Goal: Task Accomplishment & Management: Use online tool/utility

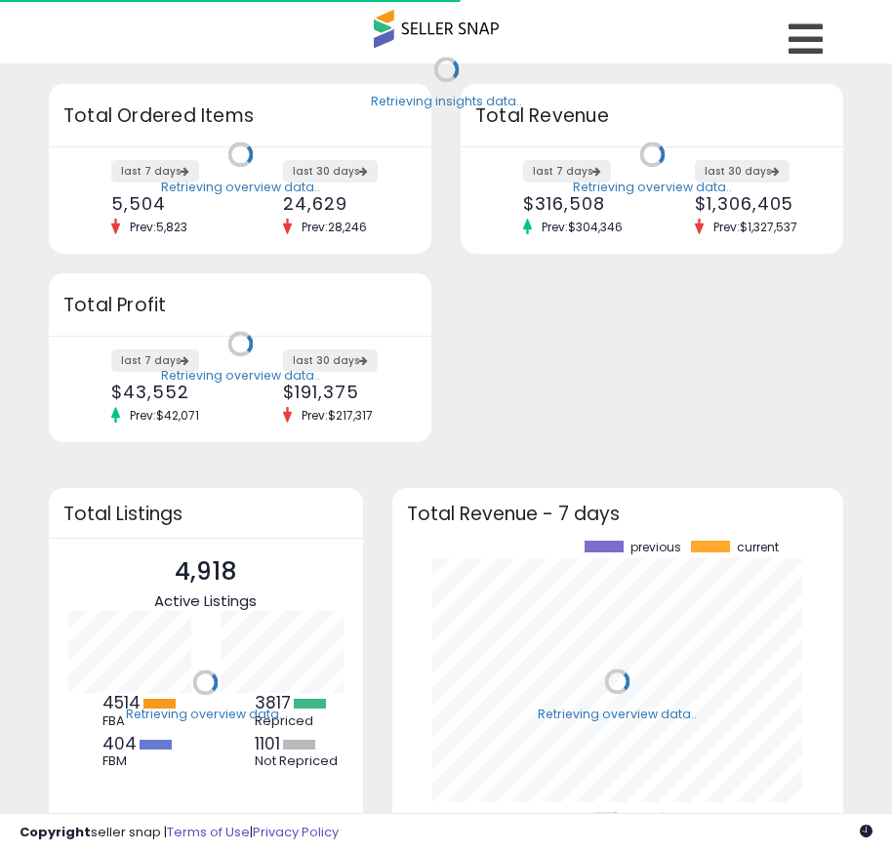
scroll to position [271, 413]
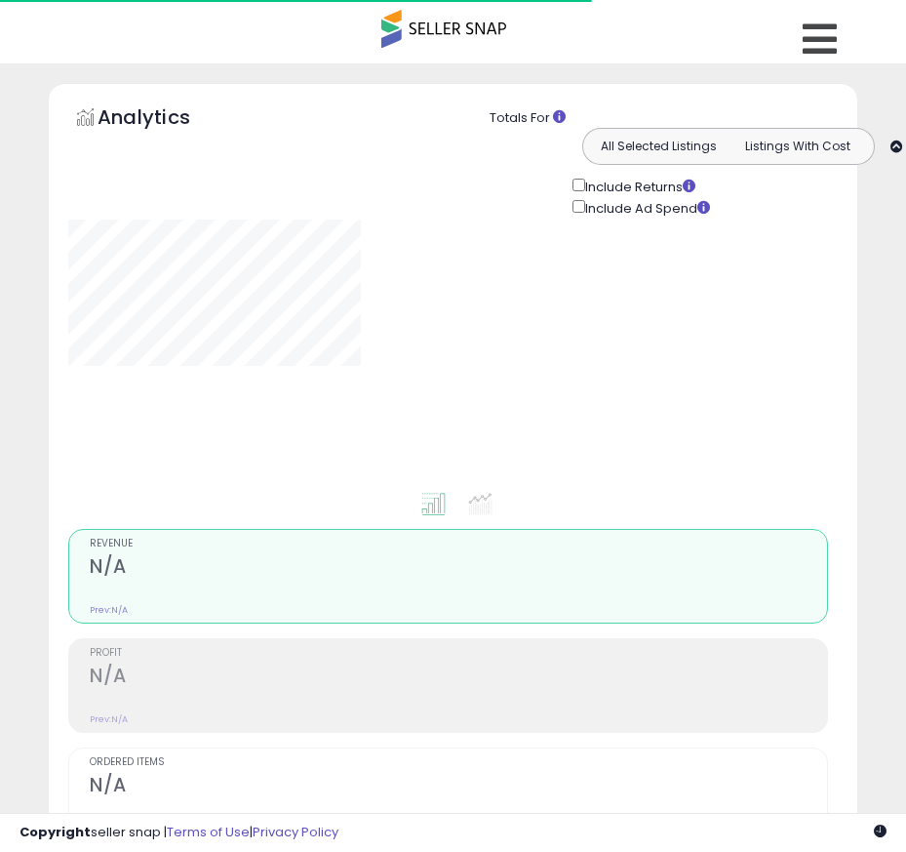
type input "******"
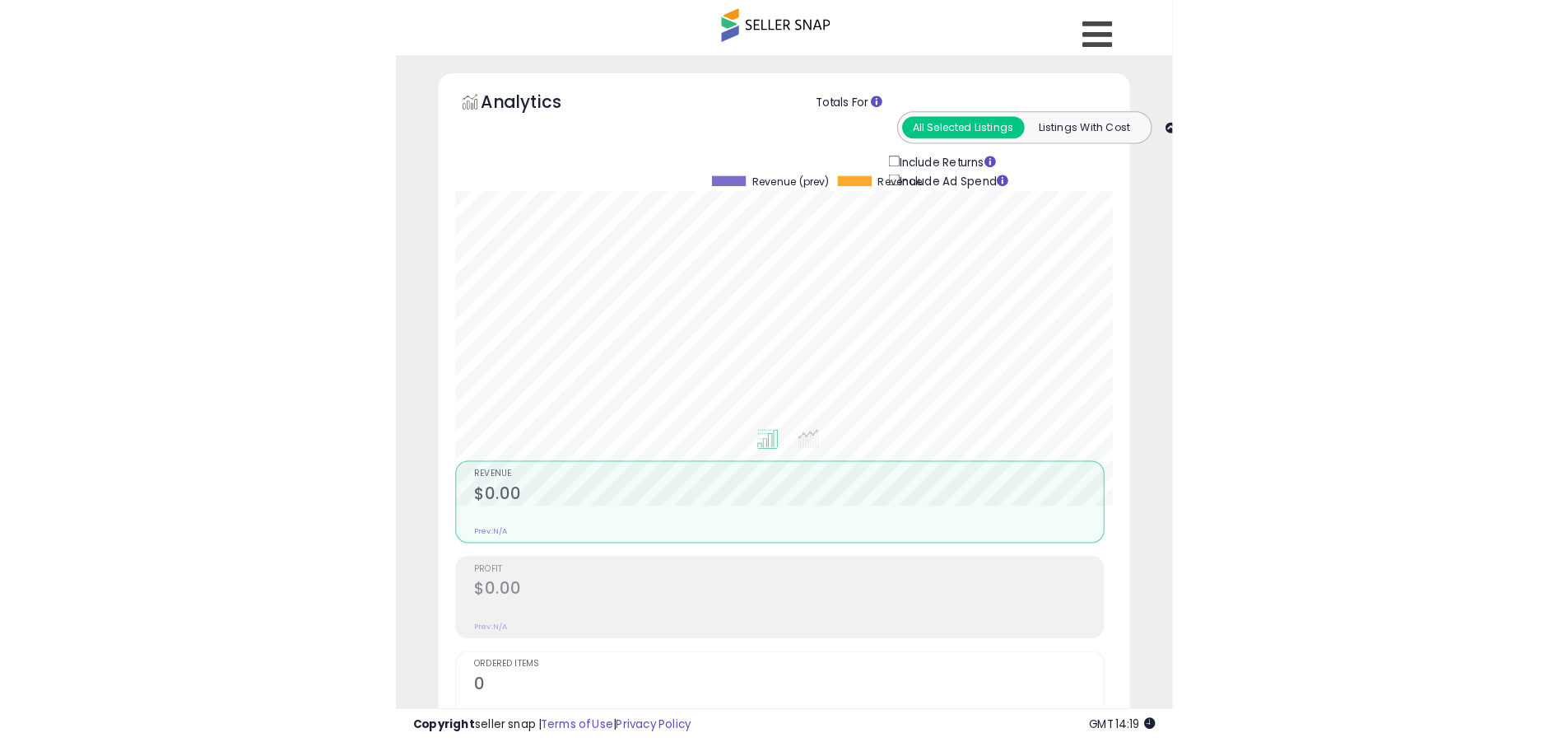
scroll to position [338, 862]
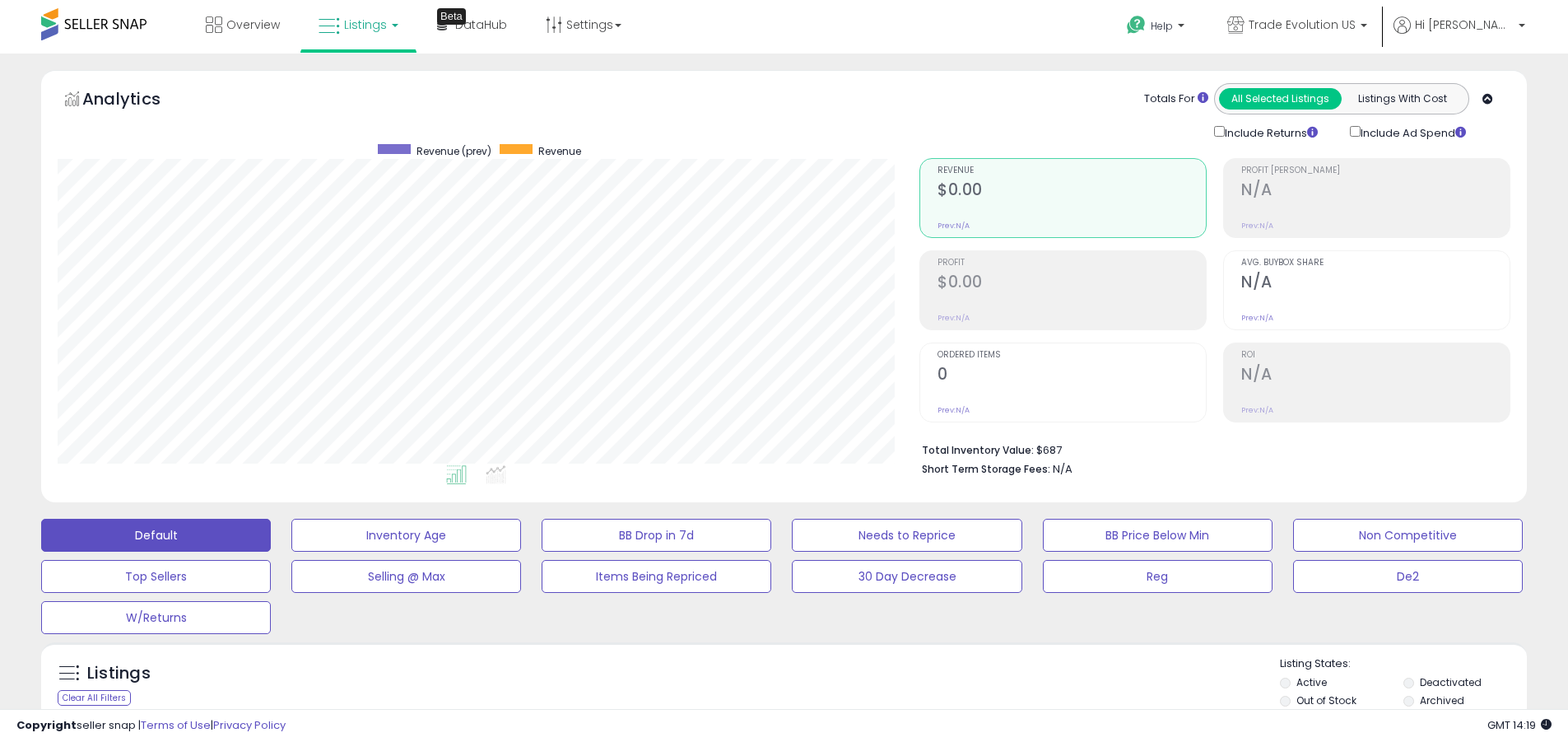
click at [764, 682] on label "Deactivated" at bounding box center [1451, 682] width 62 height 14
click at [764, 700] on label "Archived" at bounding box center [1442, 700] width 45 height 14
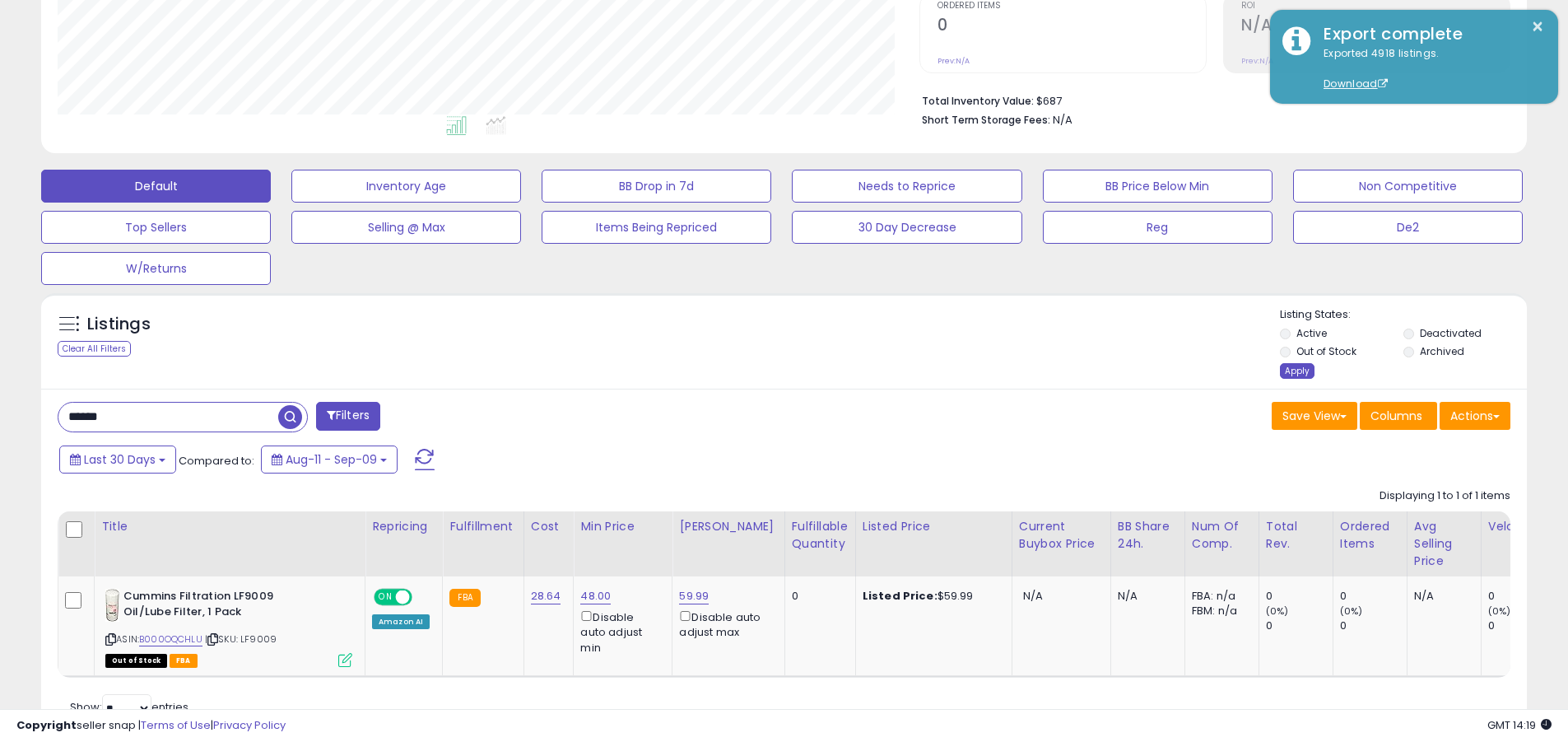
click at [764, 371] on div "Apply" at bounding box center [1297, 371] width 35 height 16
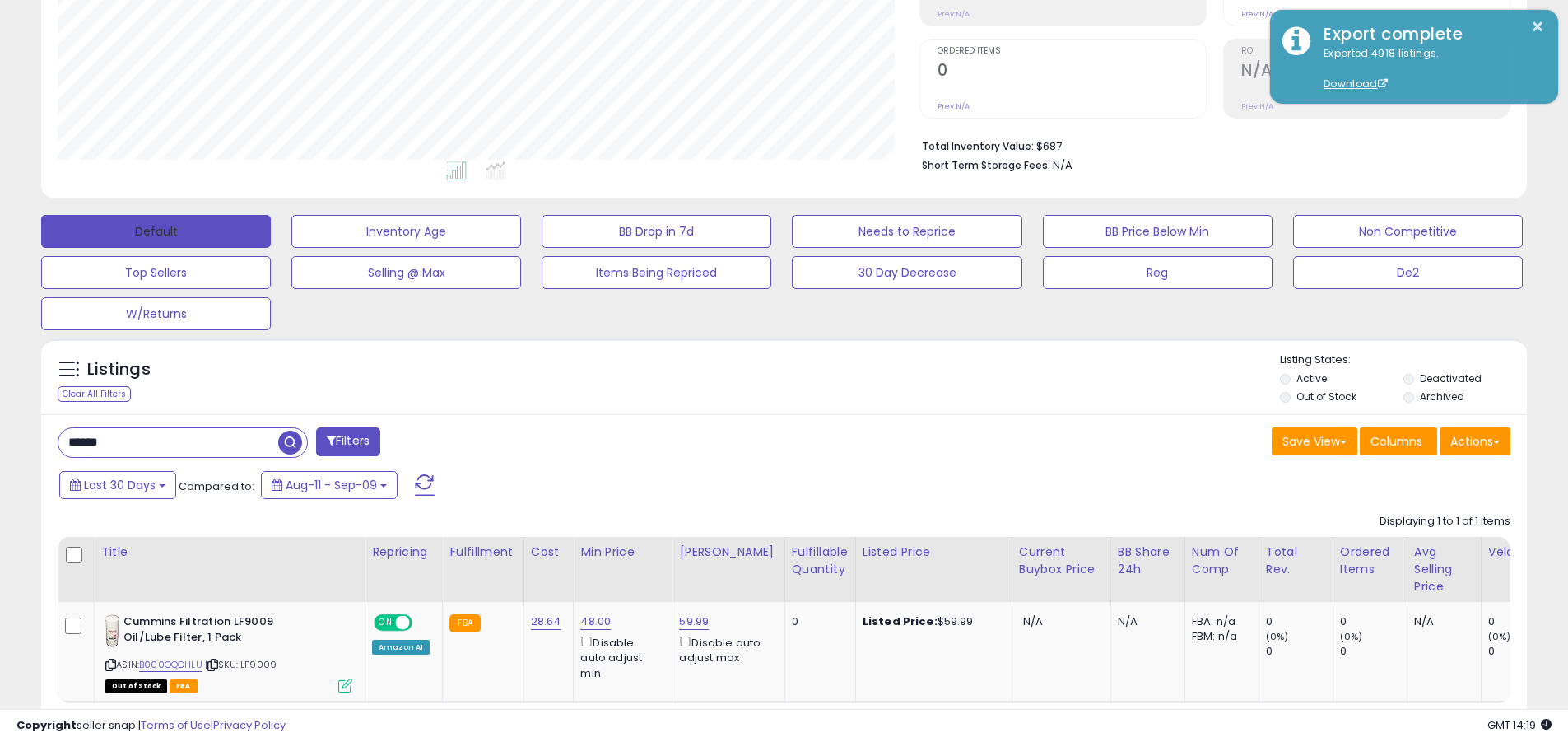
click at [155, 230] on button "Default" at bounding box center [156, 231] width 230 height 33
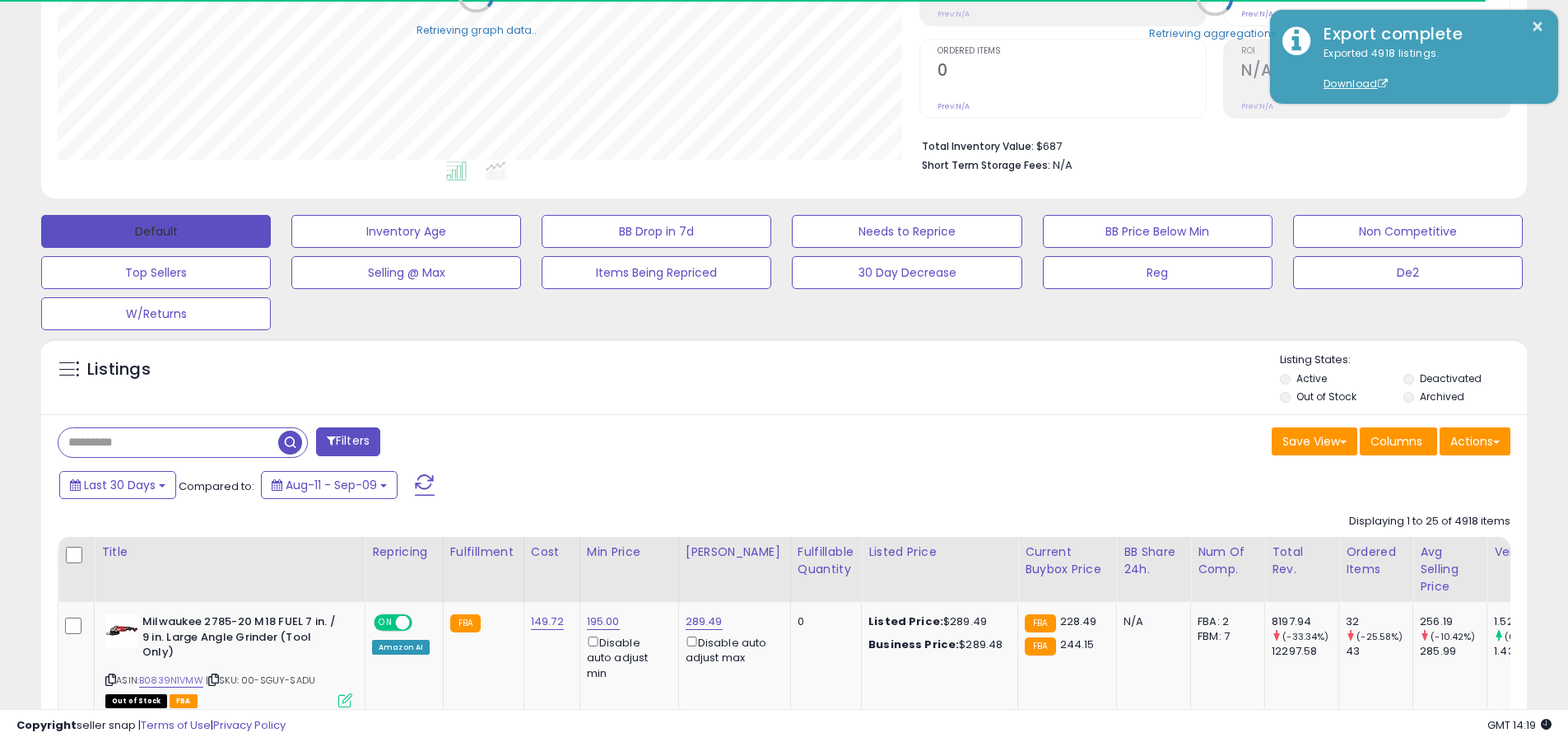
scroll to position [823131, 822390]
click at [424, 474] on span at bounding box center [424, 485] width 19 height 21
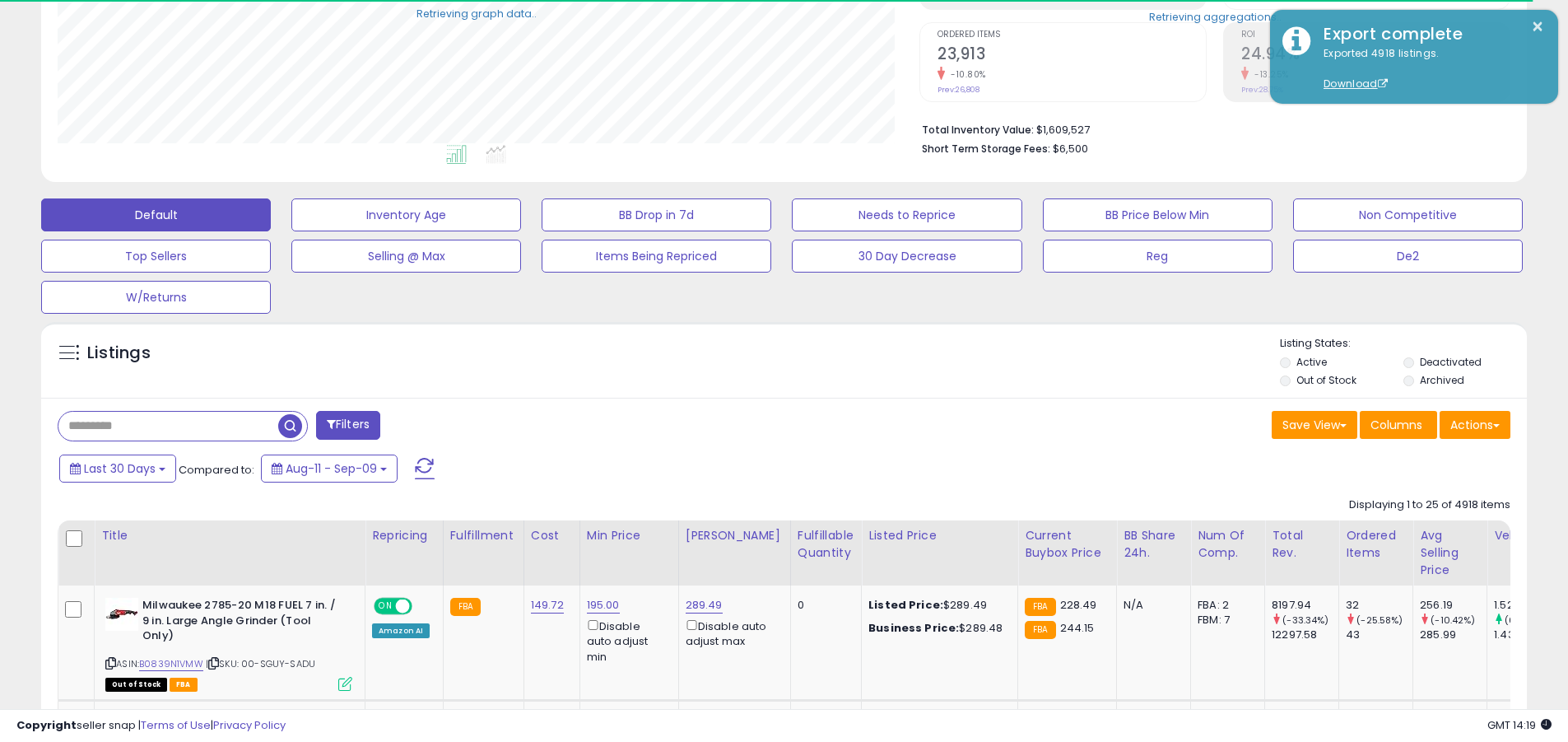
scroll to position [338, 862]
click at [168, 425] on input "text" at bounding box center [168, 426] width 219 height 29
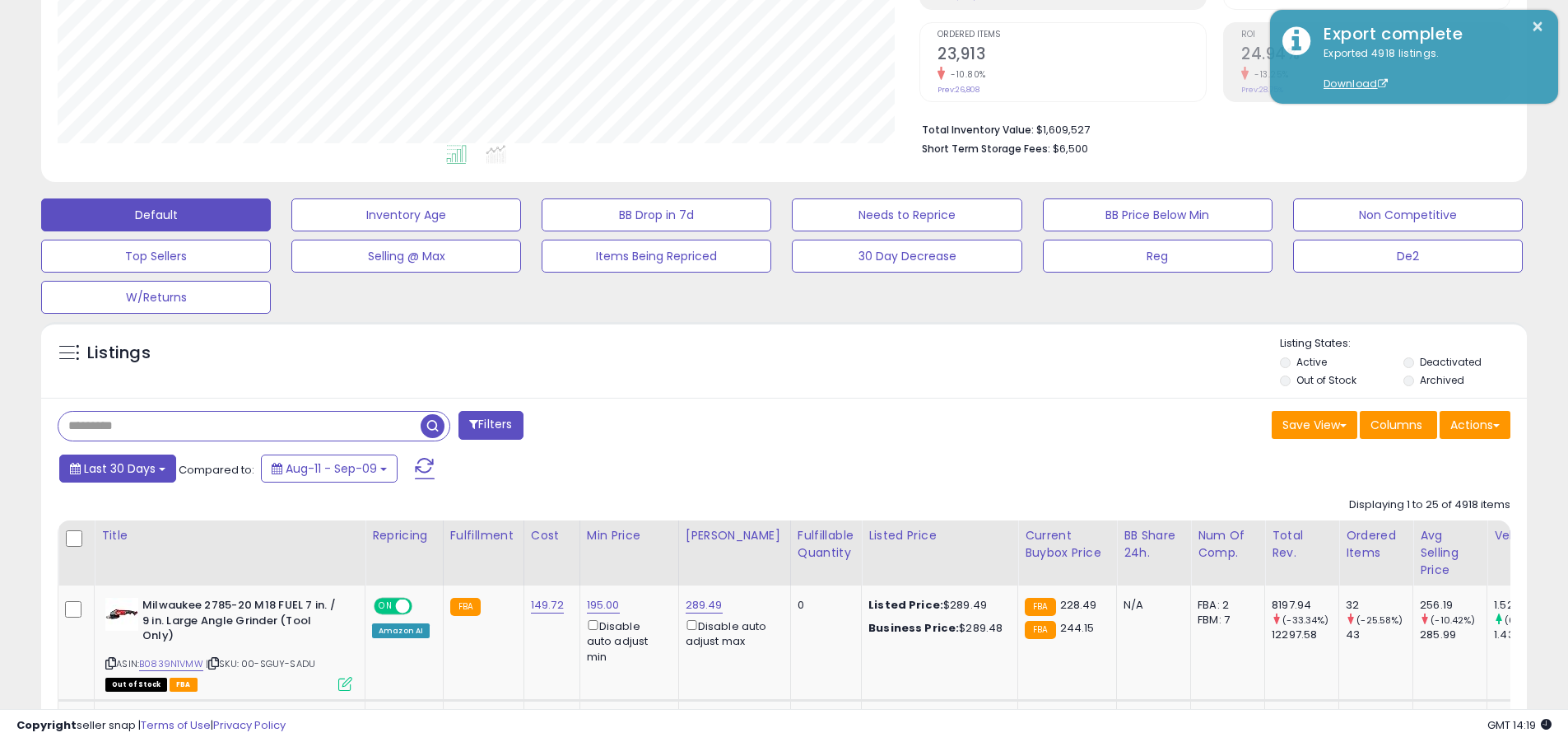
click at [117, 468] on span "Last 30 Days" at bounding box center [120, 468] width 72 height 17
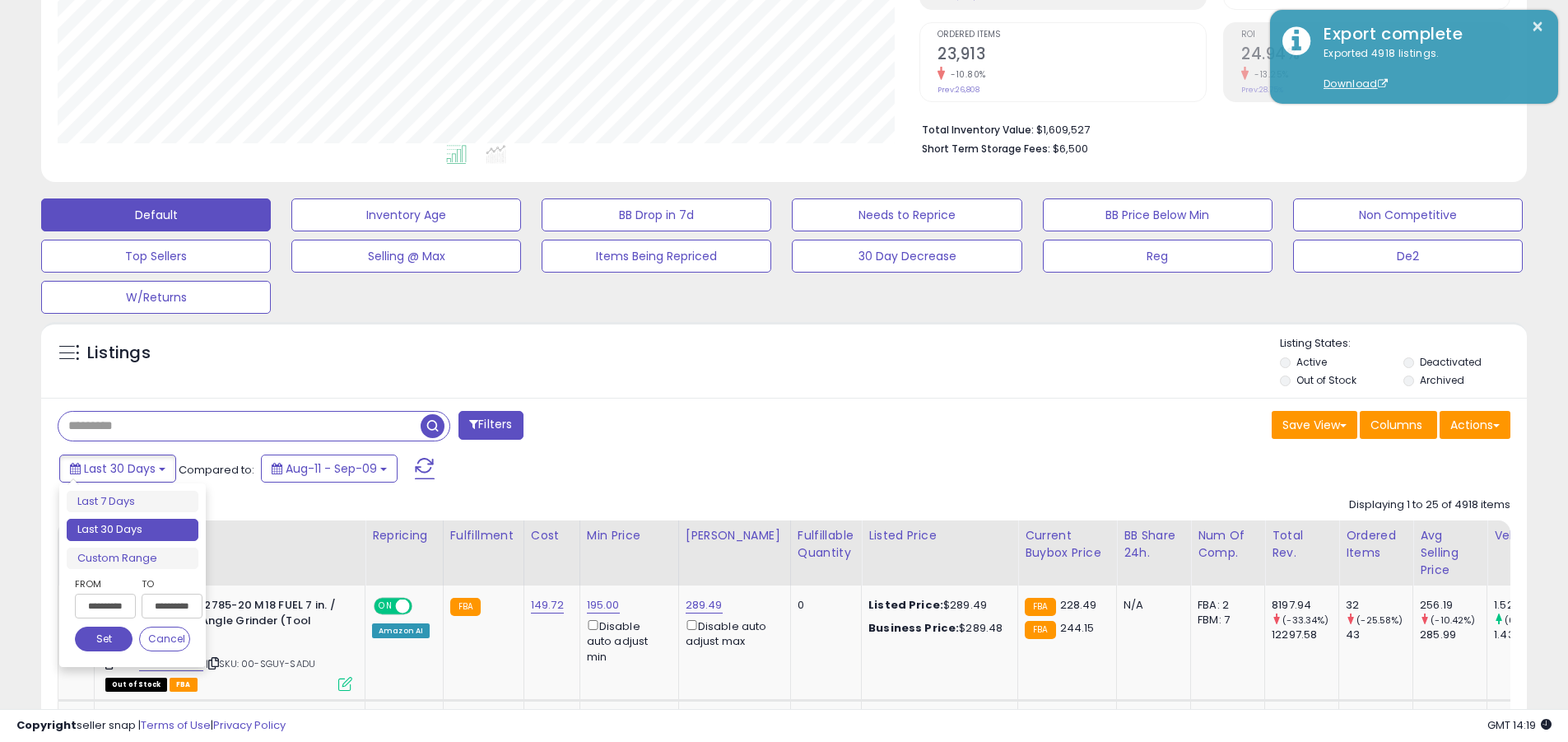
click at [132, 529] on li "Last 30 Days" at bounding box center [132, 530] width 132 height 22
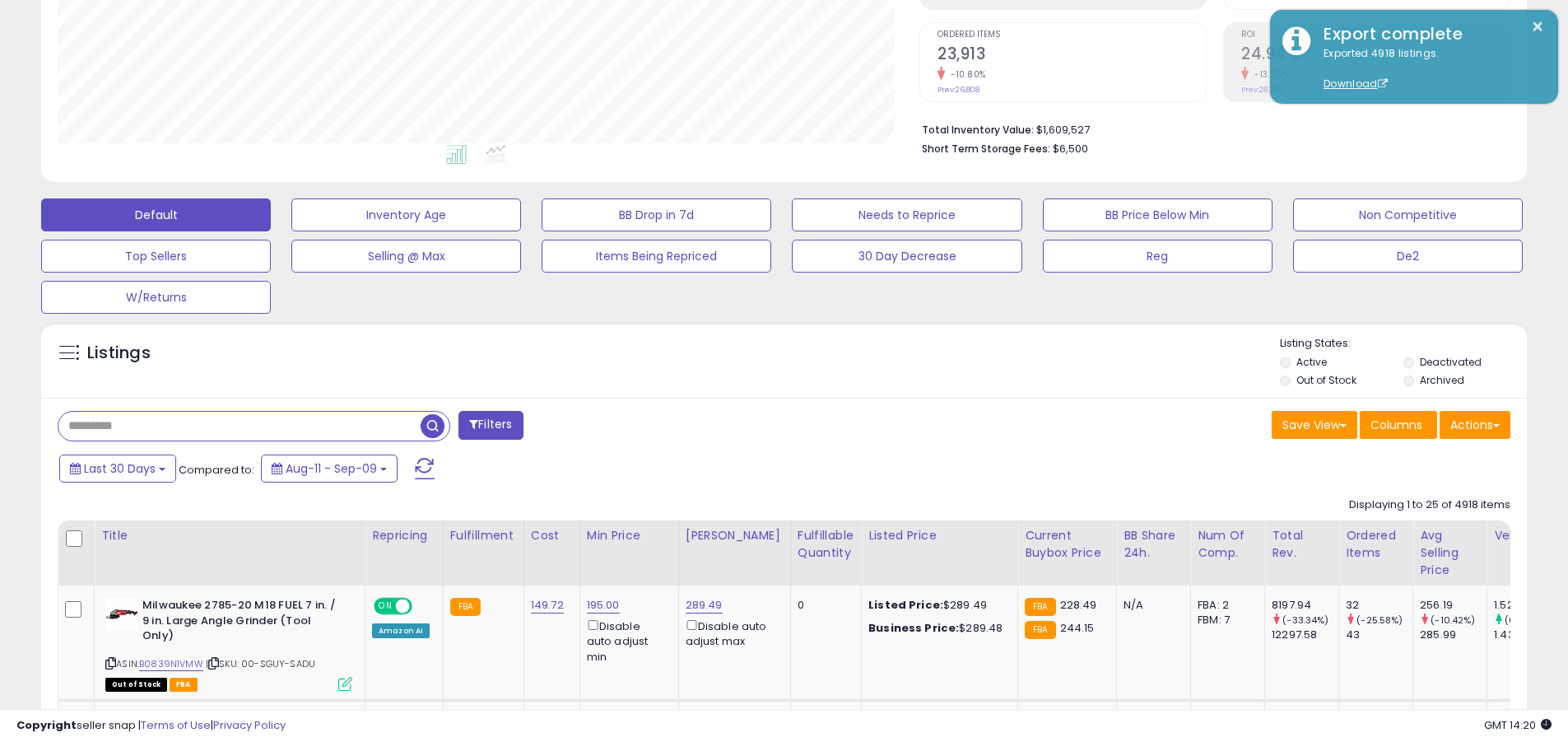
click at [240, 425] on input "text" at bounding box center [239, 426] width 362 height 29
click at [435, 423] on span "button" at bounding box center [432, 426] width 24 height 24
click at [764, 424] on button "Actions" at bounding box center [1475, 425] width 71 height 28
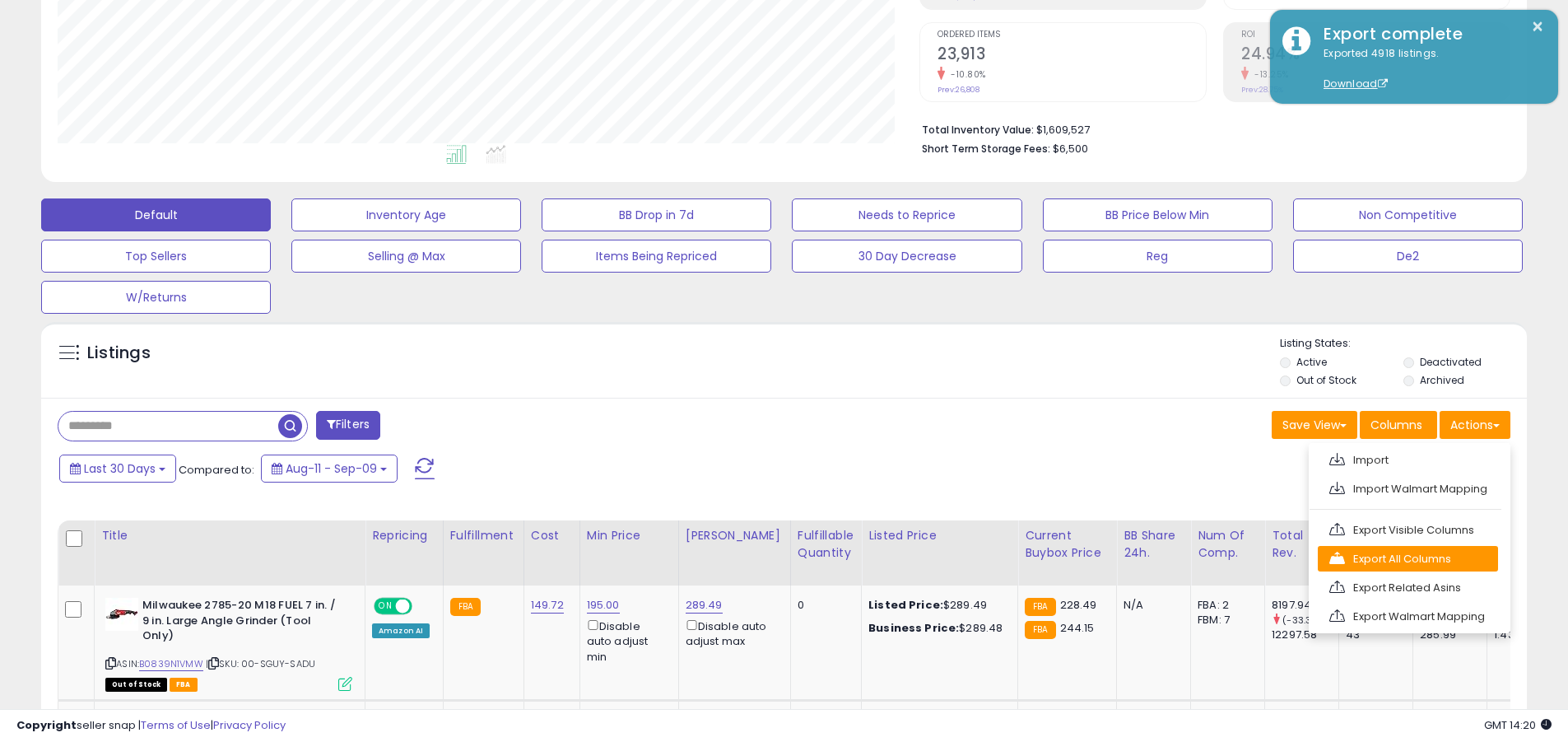
click at [764, 558] on link "Export All Columns" at bounding box center [1408, 559] width 181 height 25
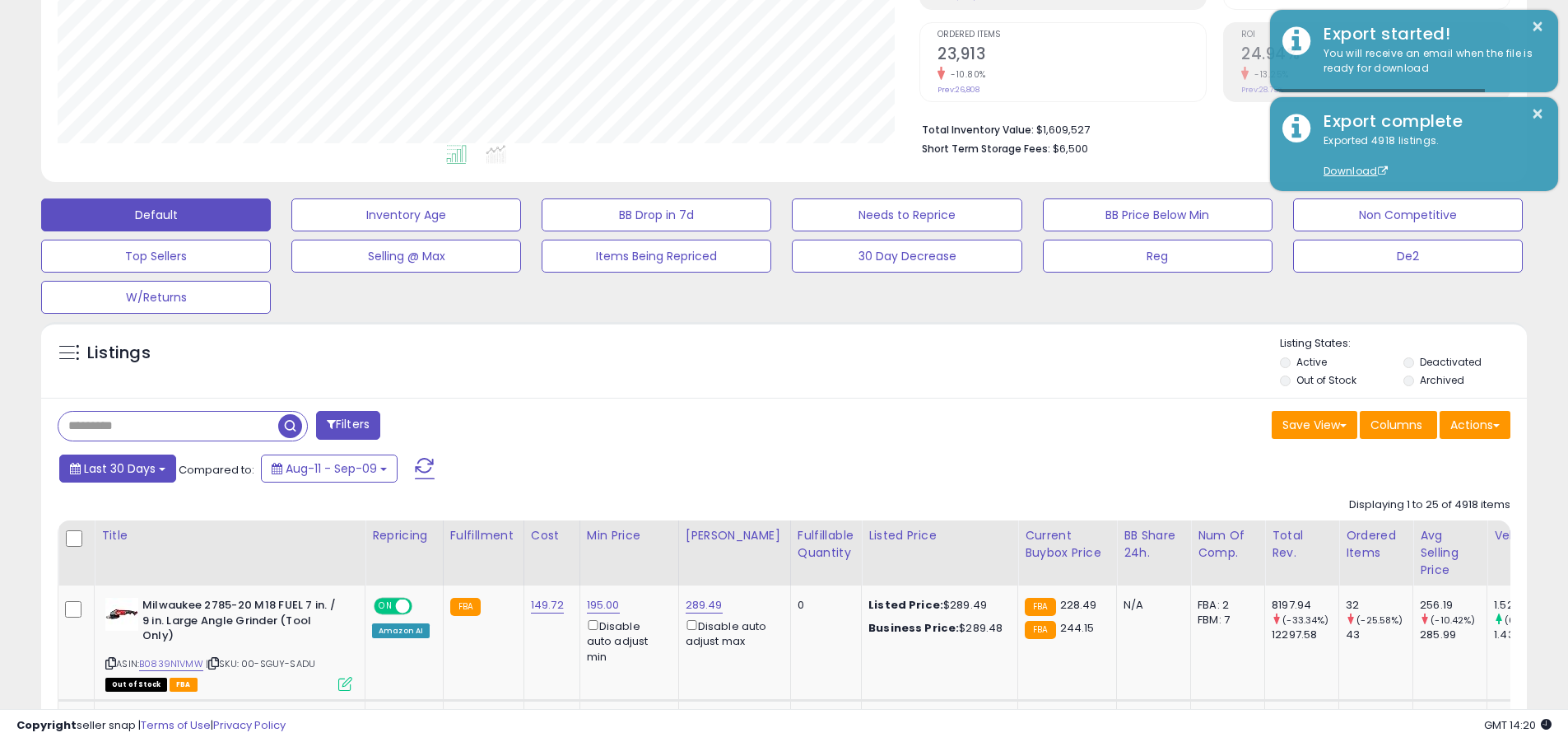
click at [117, 468] on span "Last 30 Days" at bounding box center [120, 468] width 72 height 17
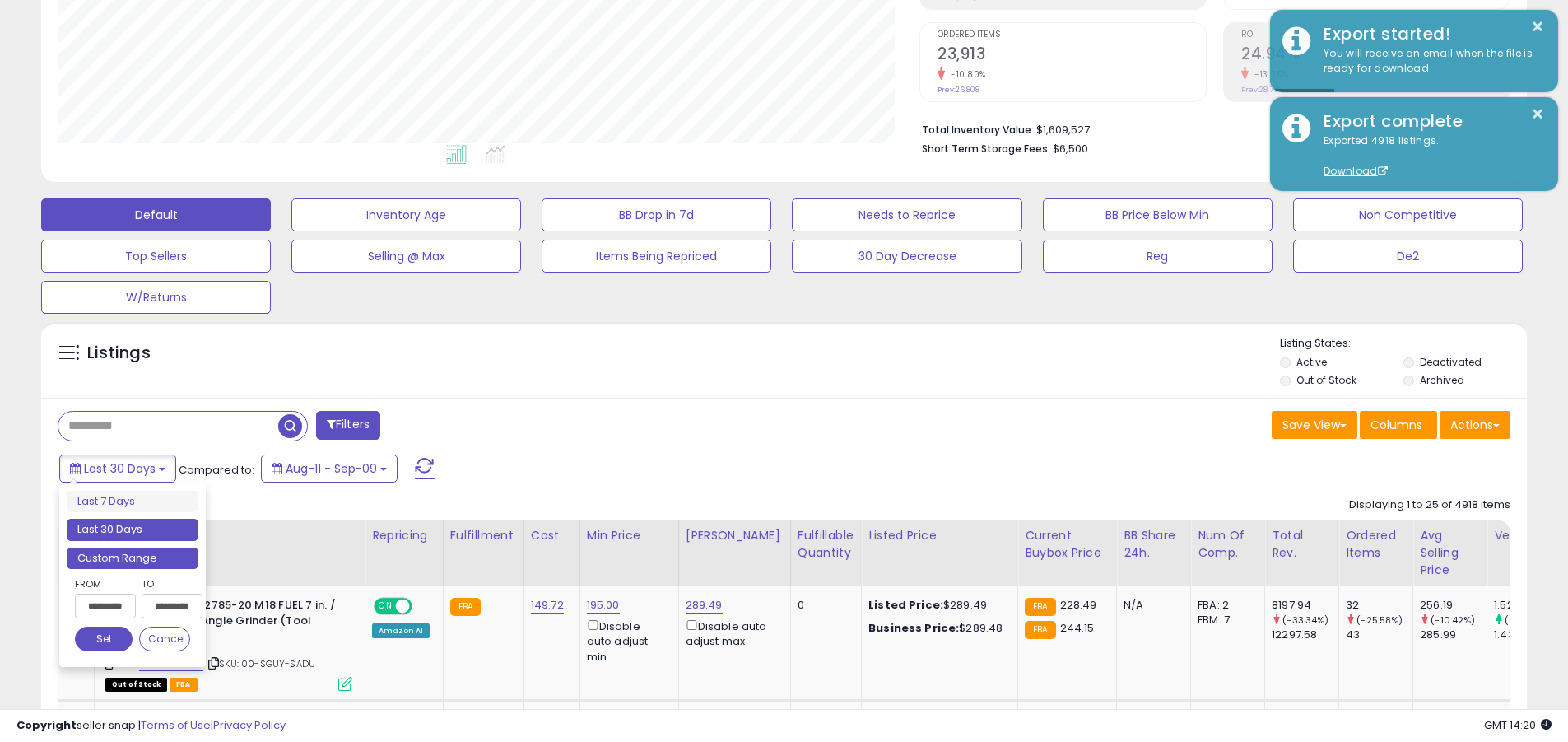
click at [132, 557] on li "Custom Range" at bounding box center [132, 559] width 132 height 22
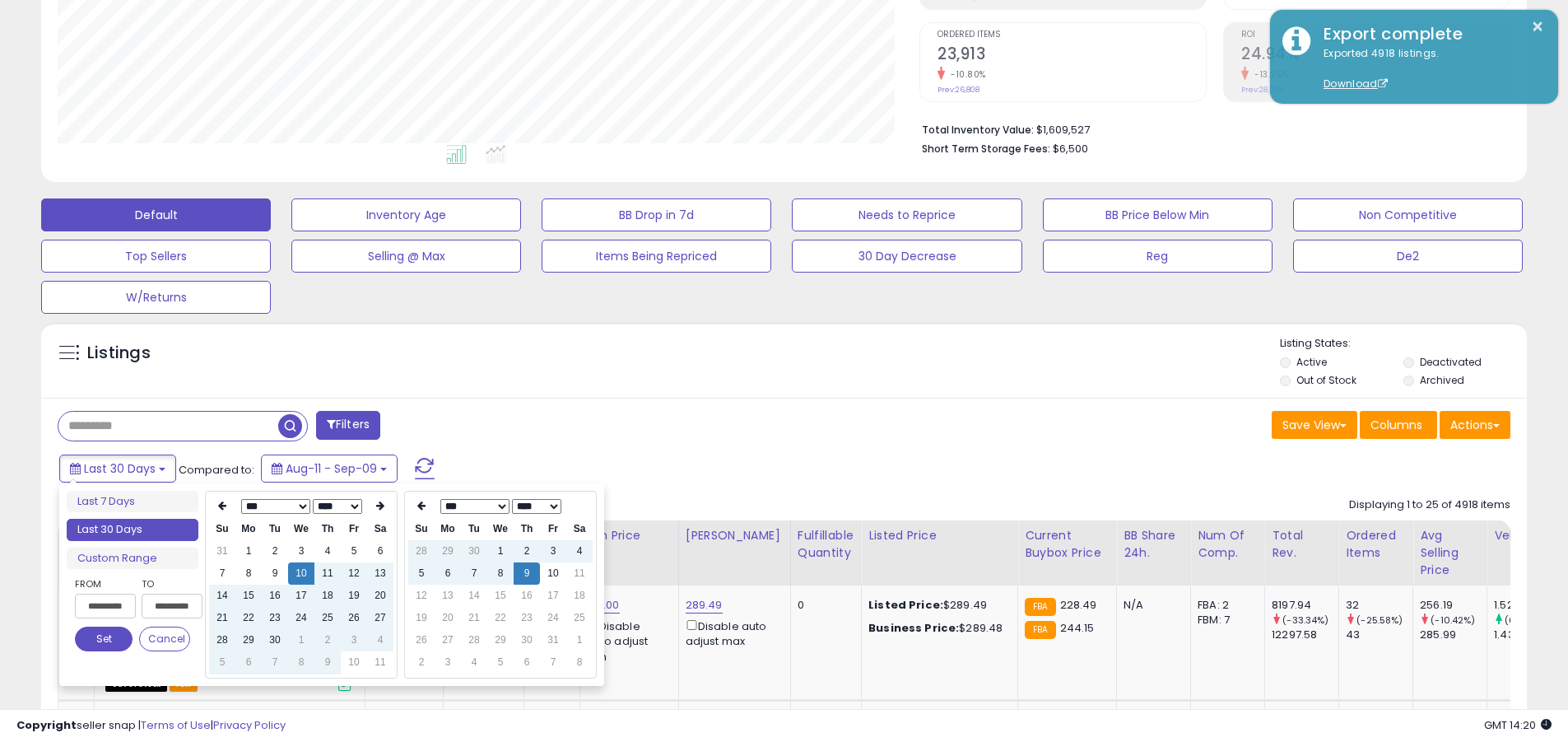
click at [105, 606] on input "**********" at bounding box center [105, 605] width 61 height 24
type input "**********"
click at [104, 639] on button "Set" at bounding box center [104, 638] width 57 height 24
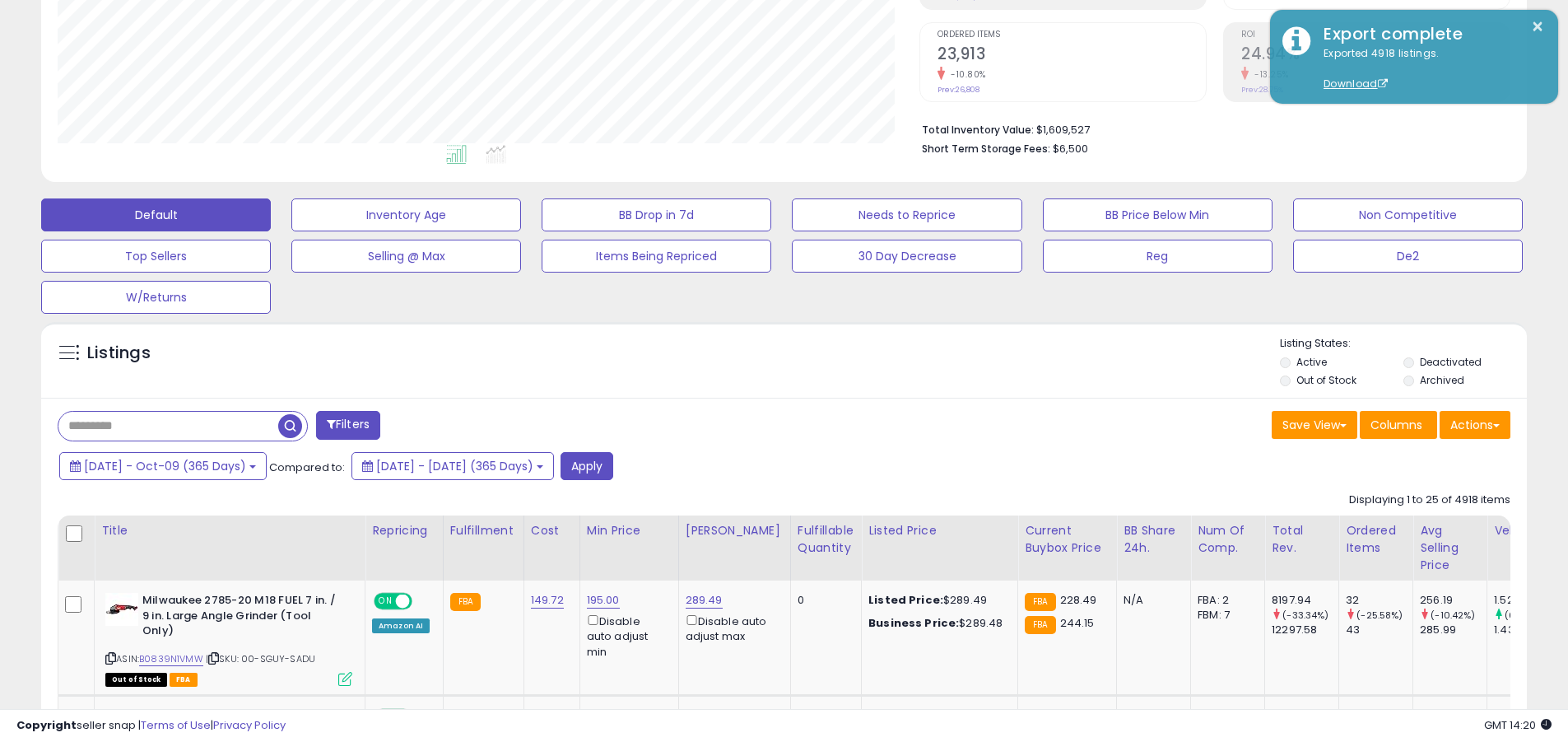
click at [168, 425] on input "text" at bounding box center [168, 426] width 219 height 29
click at [614, 465] on button "Apply" at bounding box center [587, 466] width 52 height 28
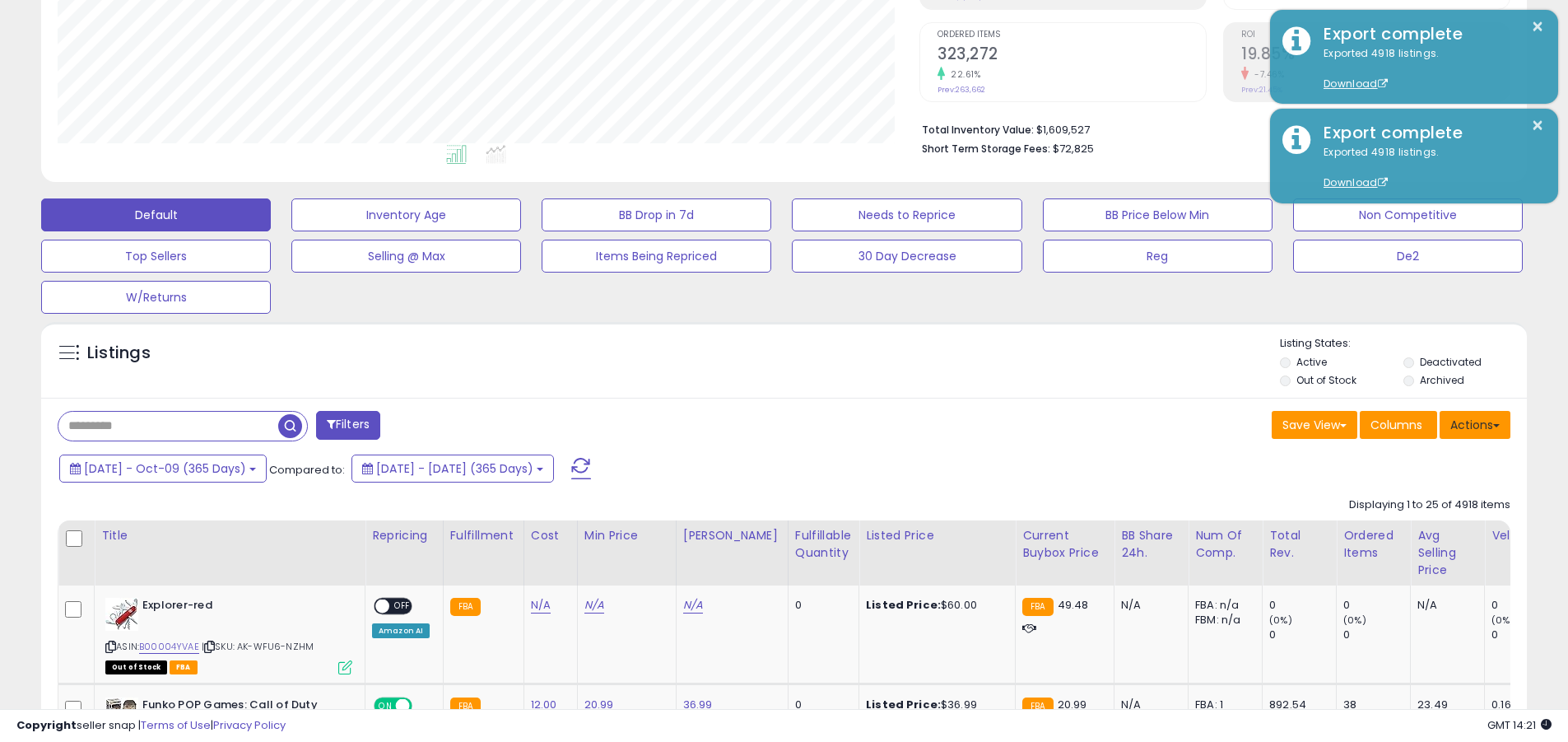
click at [764, 424] on button "Actions" at bounding box center [1475, 425] width 71 height 28
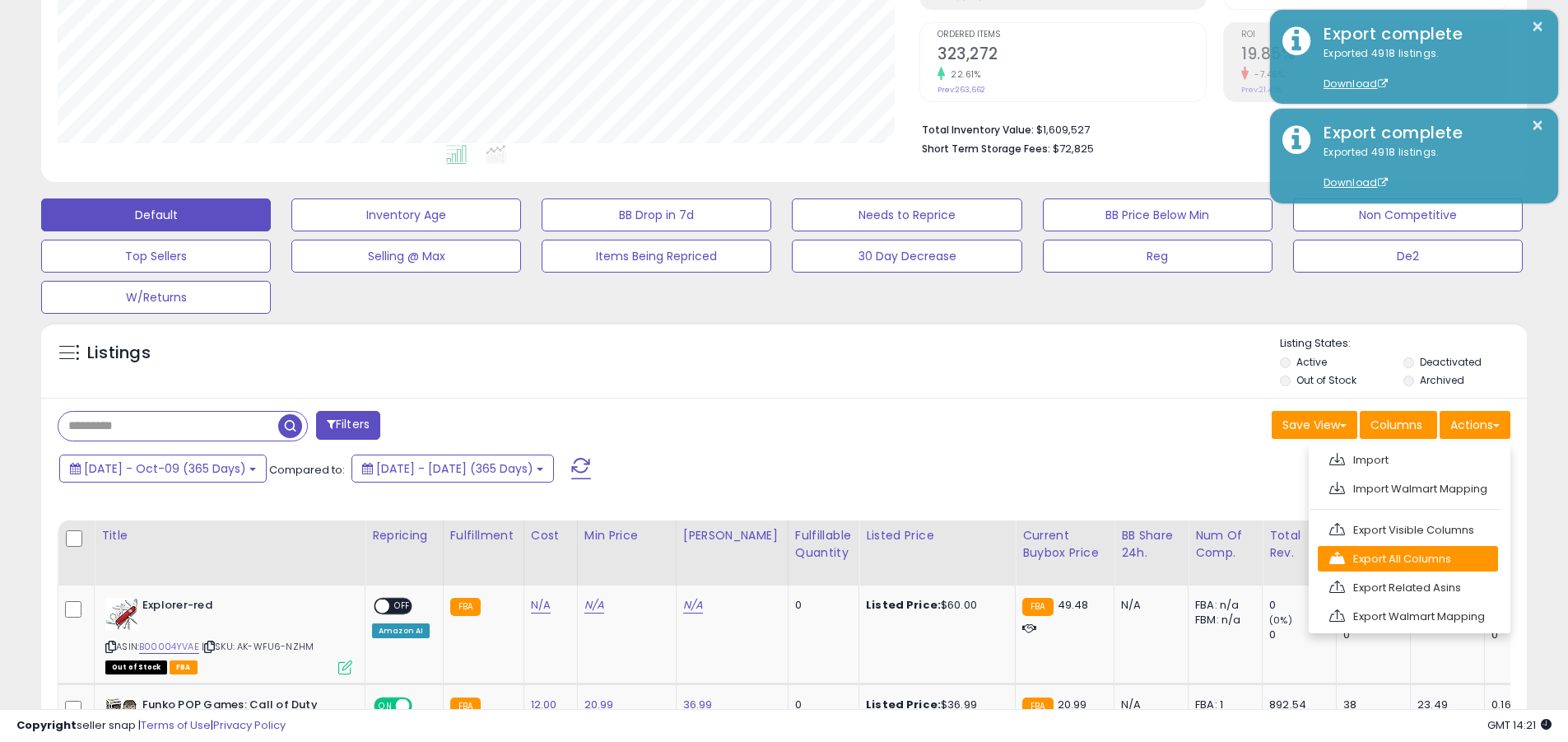
click at [764, 558] on link "Export All Columns" at bounding box center [1408, 559] width 181 height 25
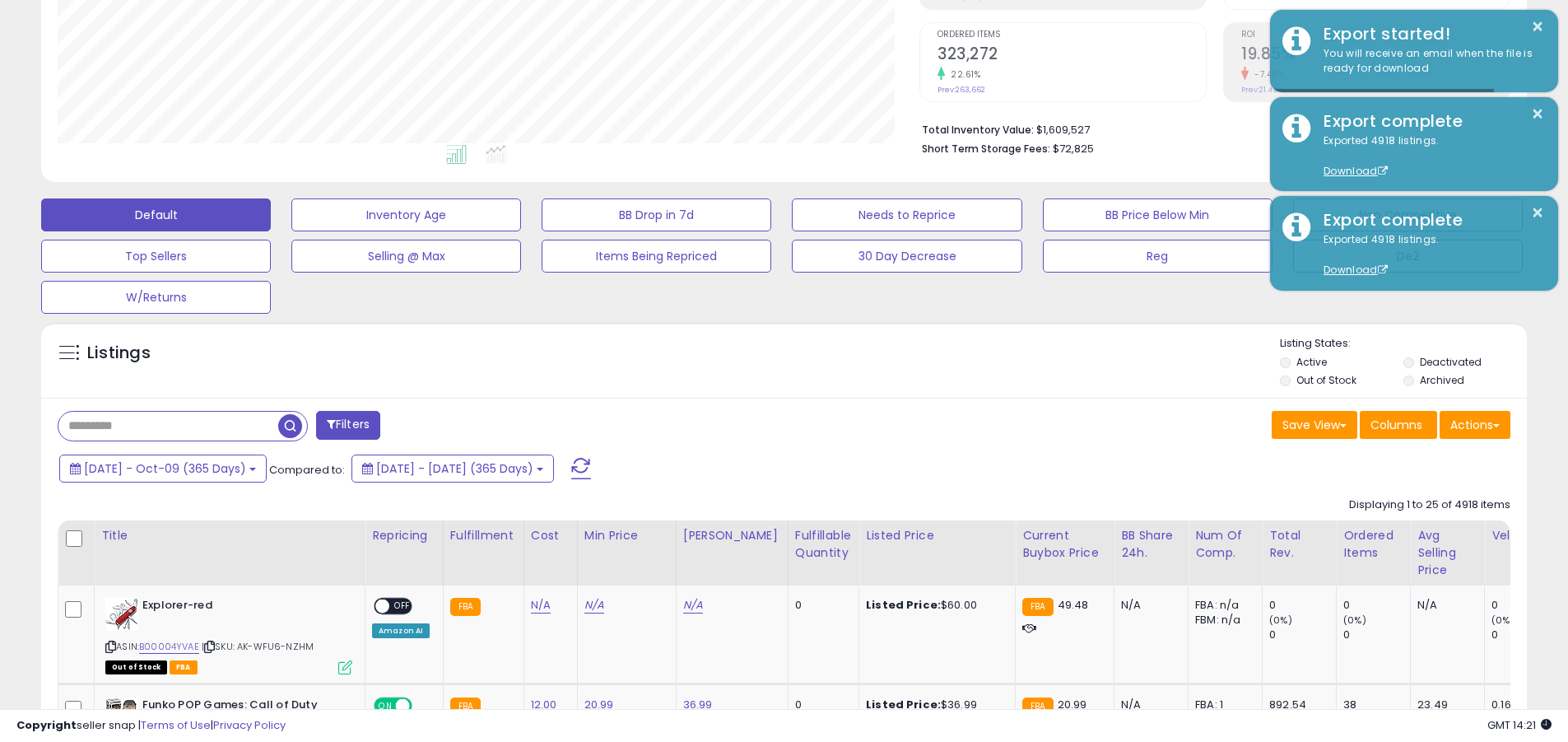
click at [764, 26] on button "×" at bounding box center [1538, 27] width 14 height 20
click at [168, 425] on input "text" at bounding box center [168, 426] width 219 height 29
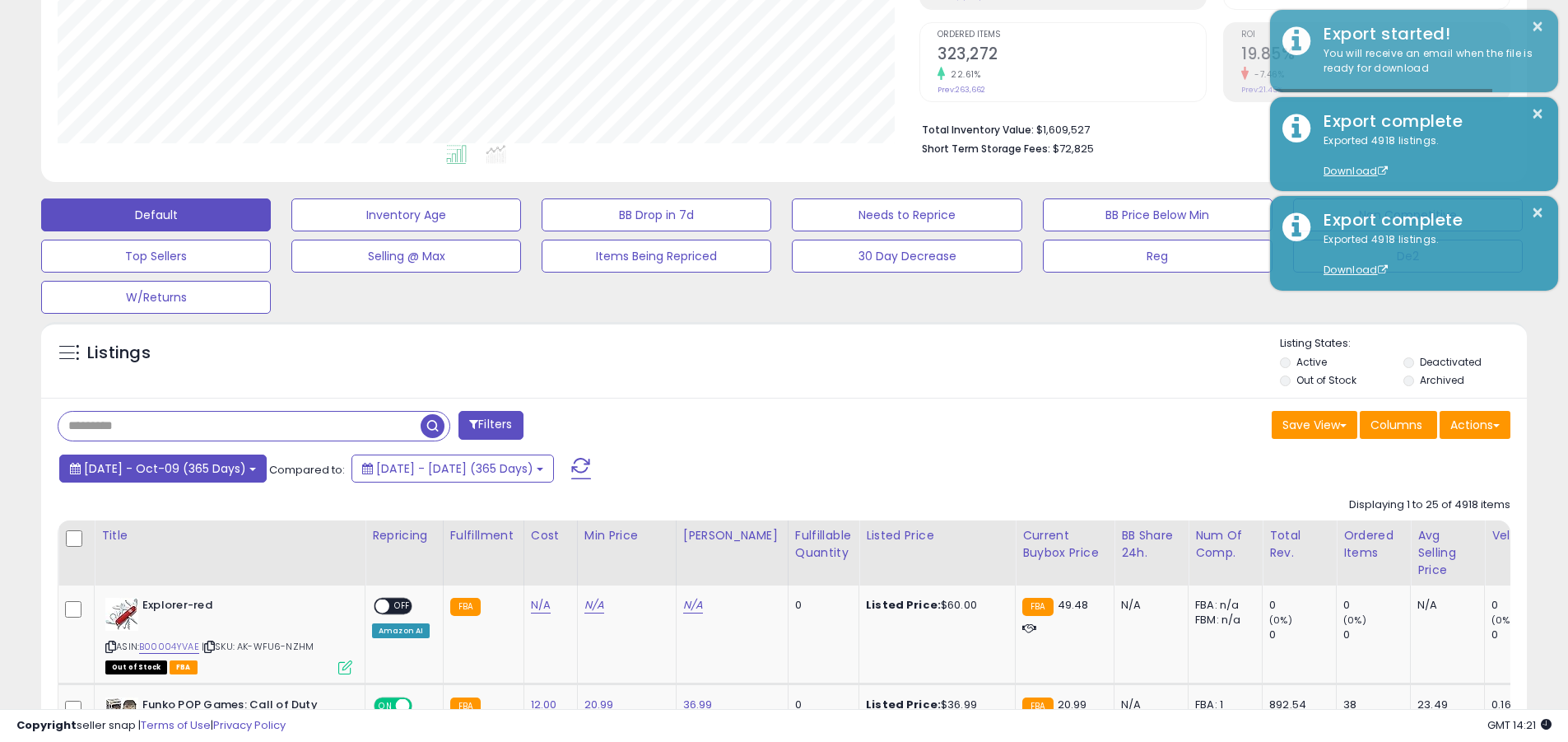
click at [177, 468] on span "[DATE] - Oct-09 (365 Days)" at bounding box center [165, 468] width 162 height 17
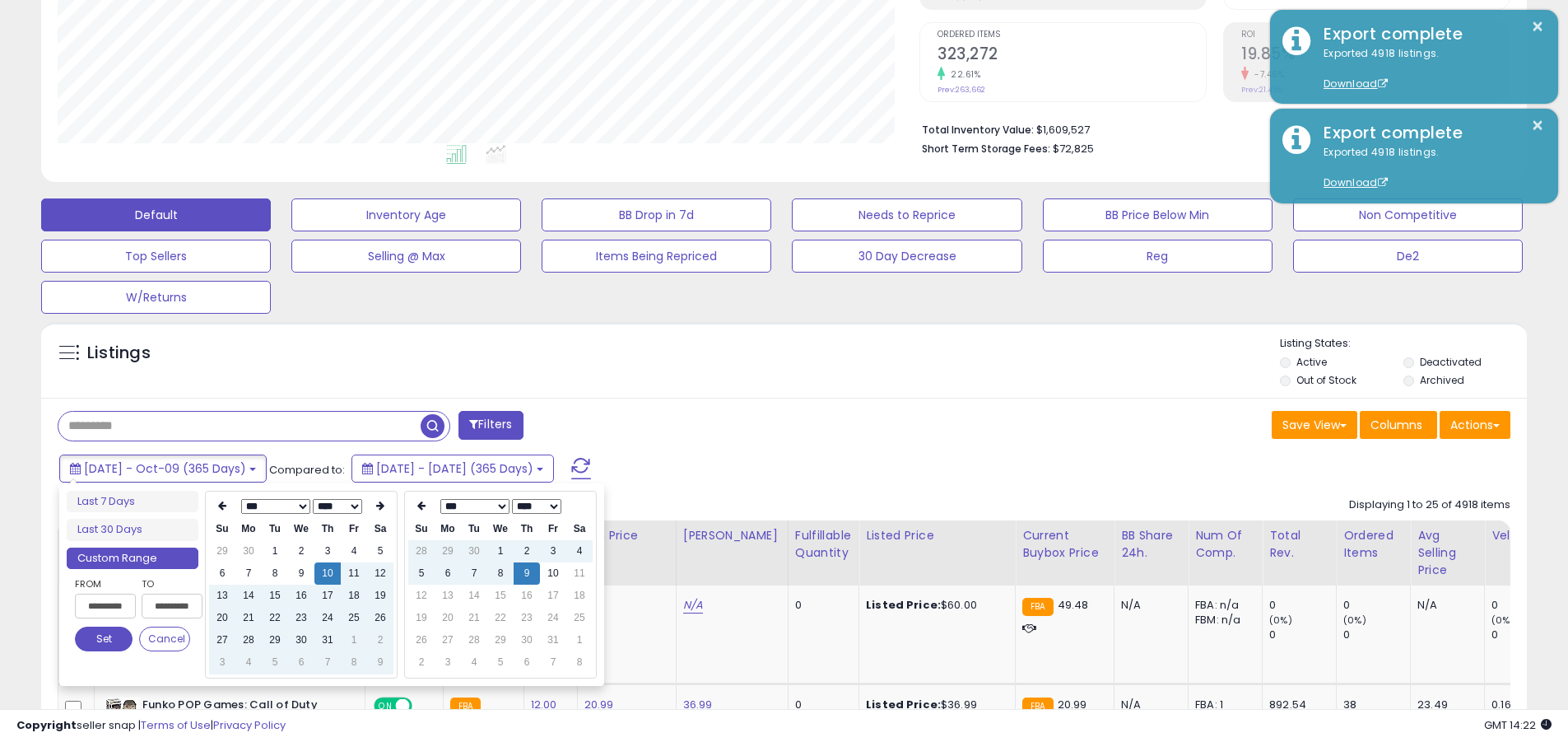
click at [105, 606] on input "**********" at bounding box center [105, 605] width 61 height 24
type input "**********"
click at [104, 639] on button "Set" at bounding box center [104, 638] width 57 height 24
click at [240, 425] on input "text" at bounding box center [239, 426] width 362 height 29
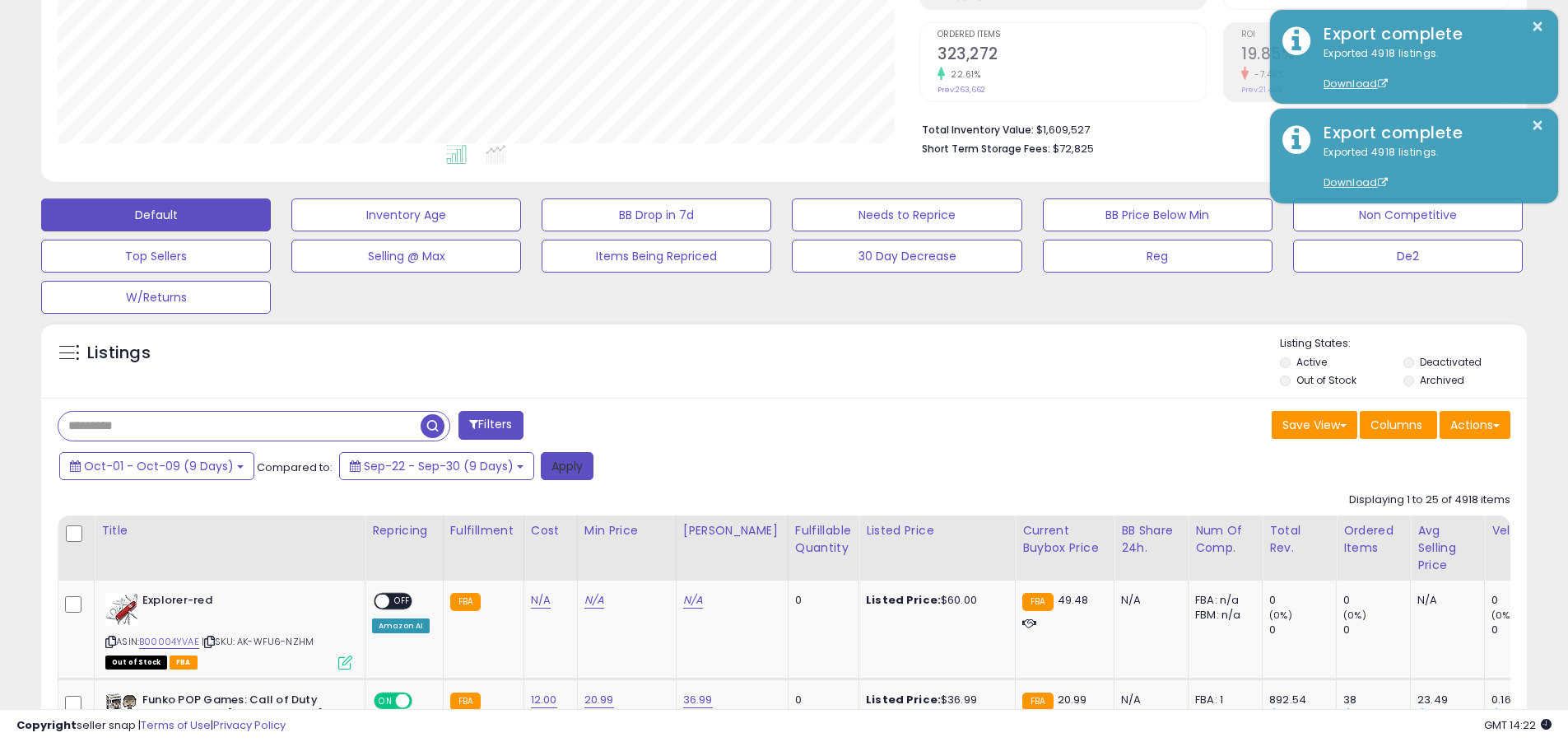
click at [558, 465] on button "Apply" at bounding box center [567, 466] width 52 height 28
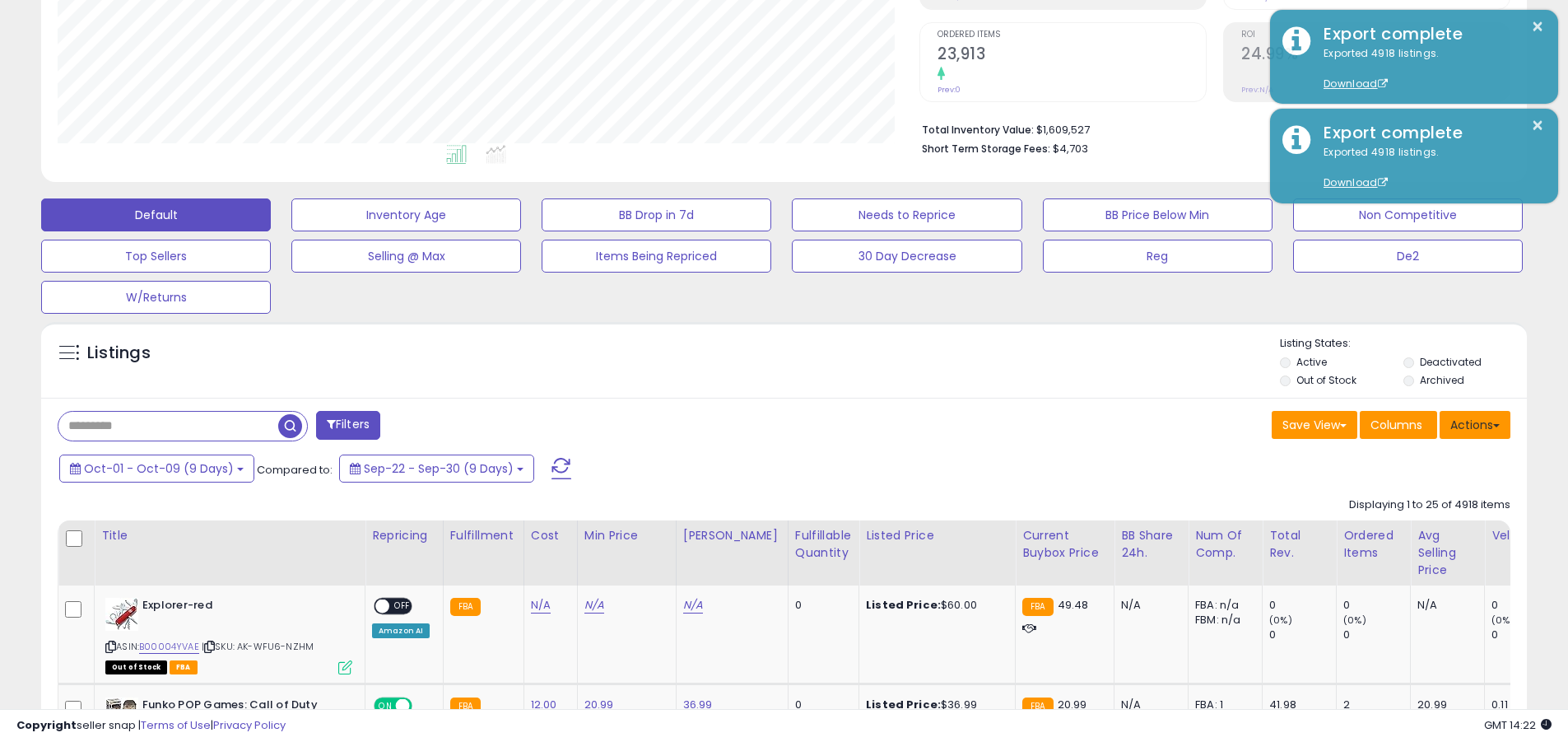
click at [764, 424] on button "Actions" at bounding box center [1475, 425] width 71 height 28
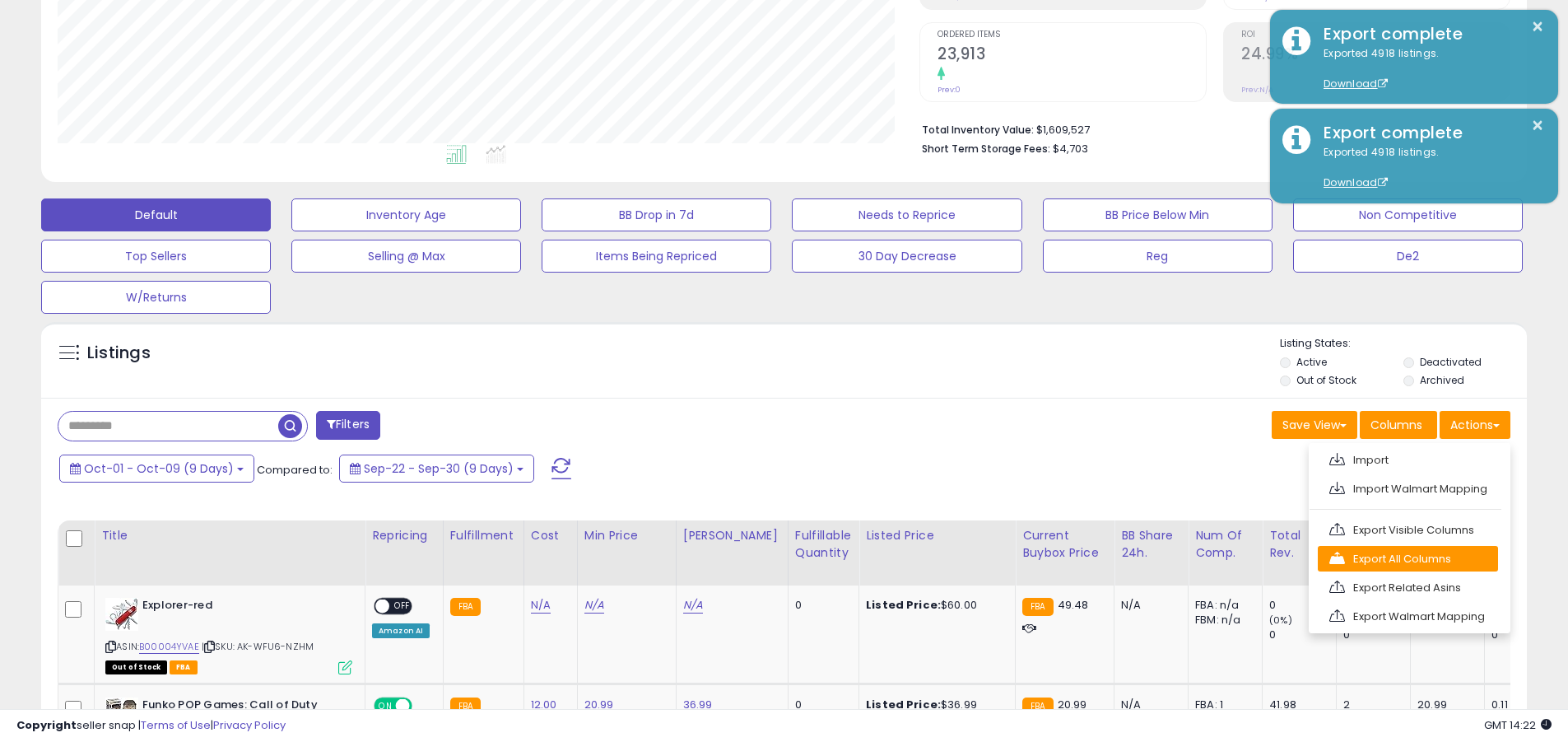
click at [764, 558] on link "Export All Columns" at bounding box center [1408, 559] width 181 height 25
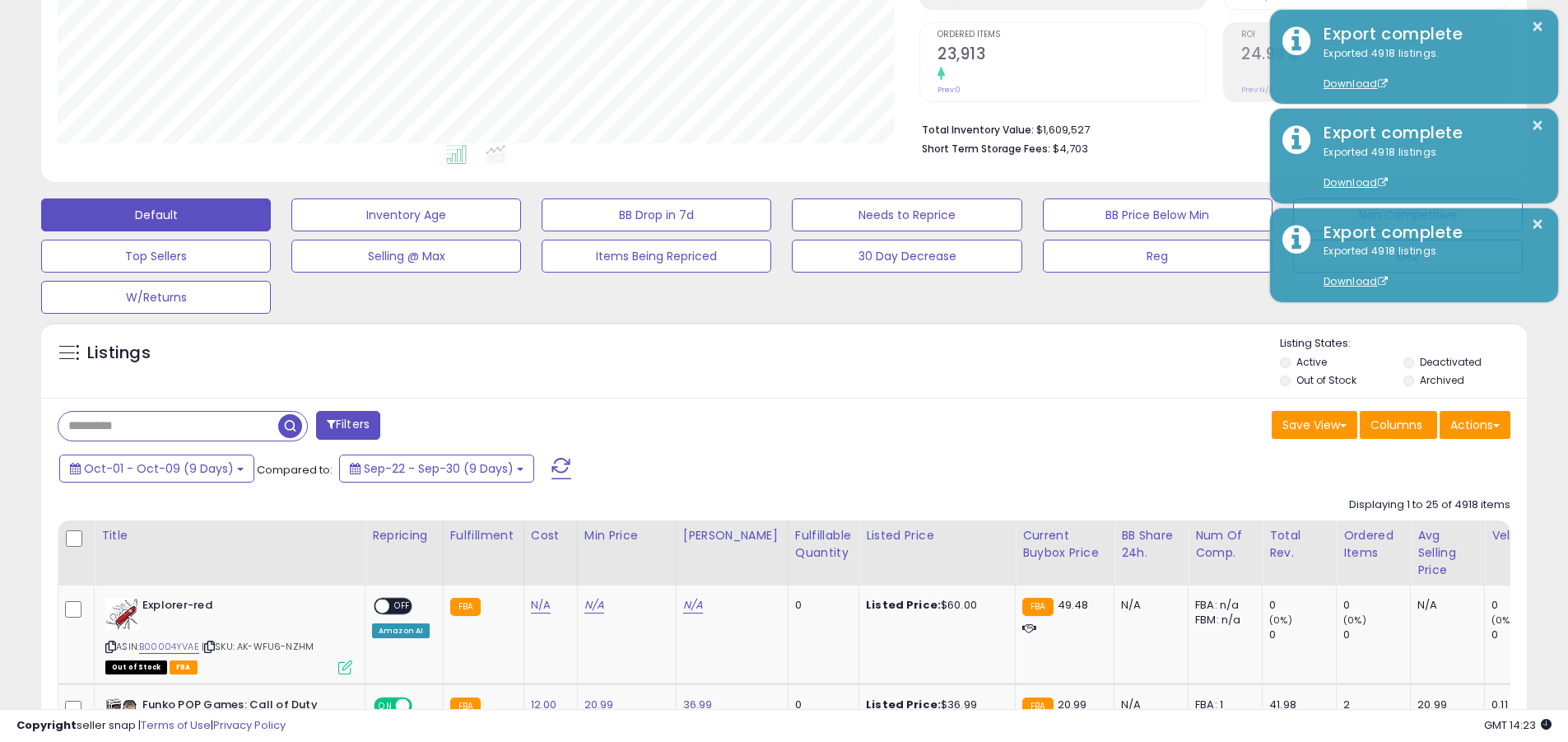
click at [764, 26] on button "×" at bounding box center [1538, 27] width 14 height 20
click at [168, 425] on input "text" at bounding box center [168, 426] width 219 height 29
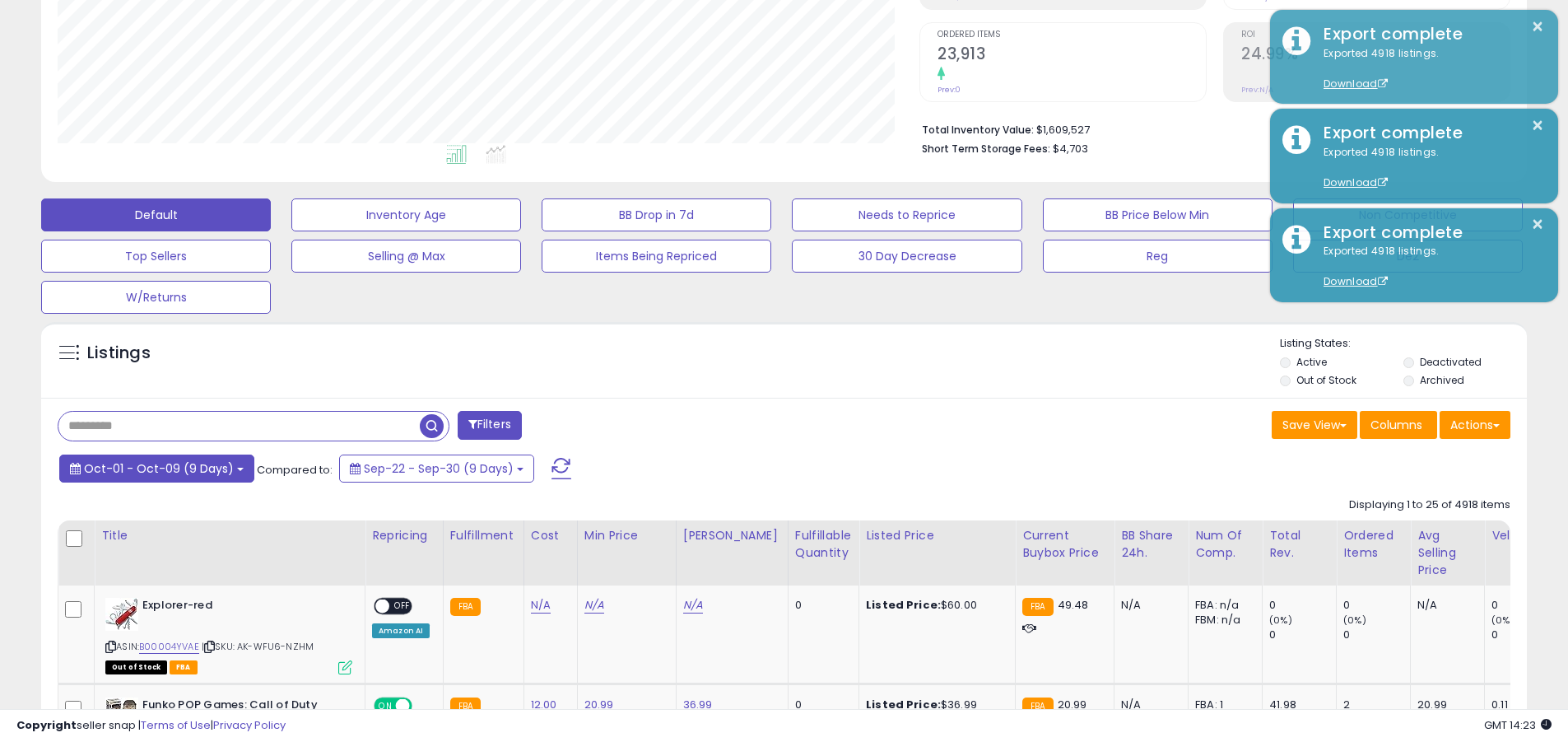
click at [154, 468] on span "Oct-01 - Oct-09 (9 Days)" at bounding box center [160, 468] width 150 height 17
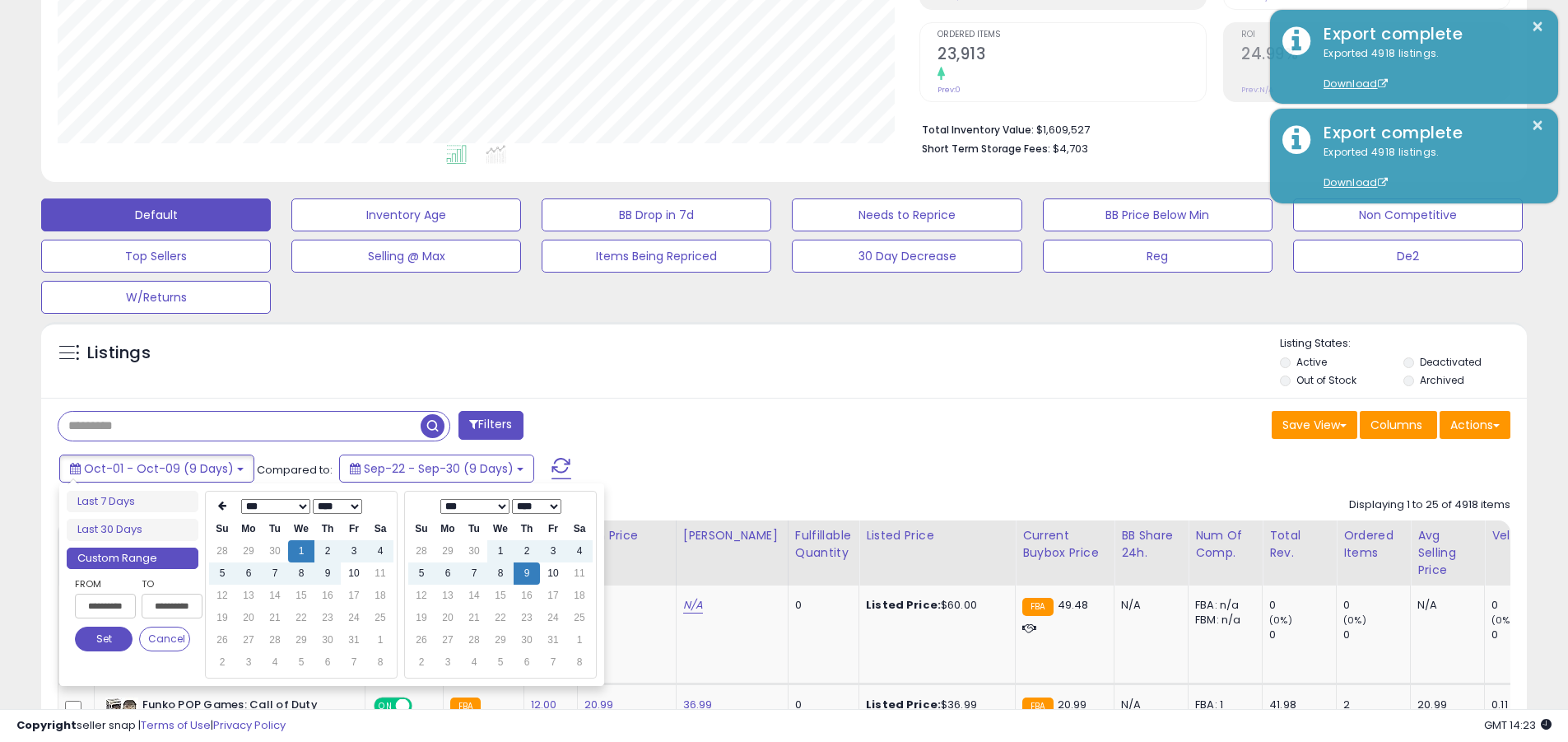
click at [105, 606] on input "**********" at bounding box center [105, 605] width 61 height 24
type input "**********"
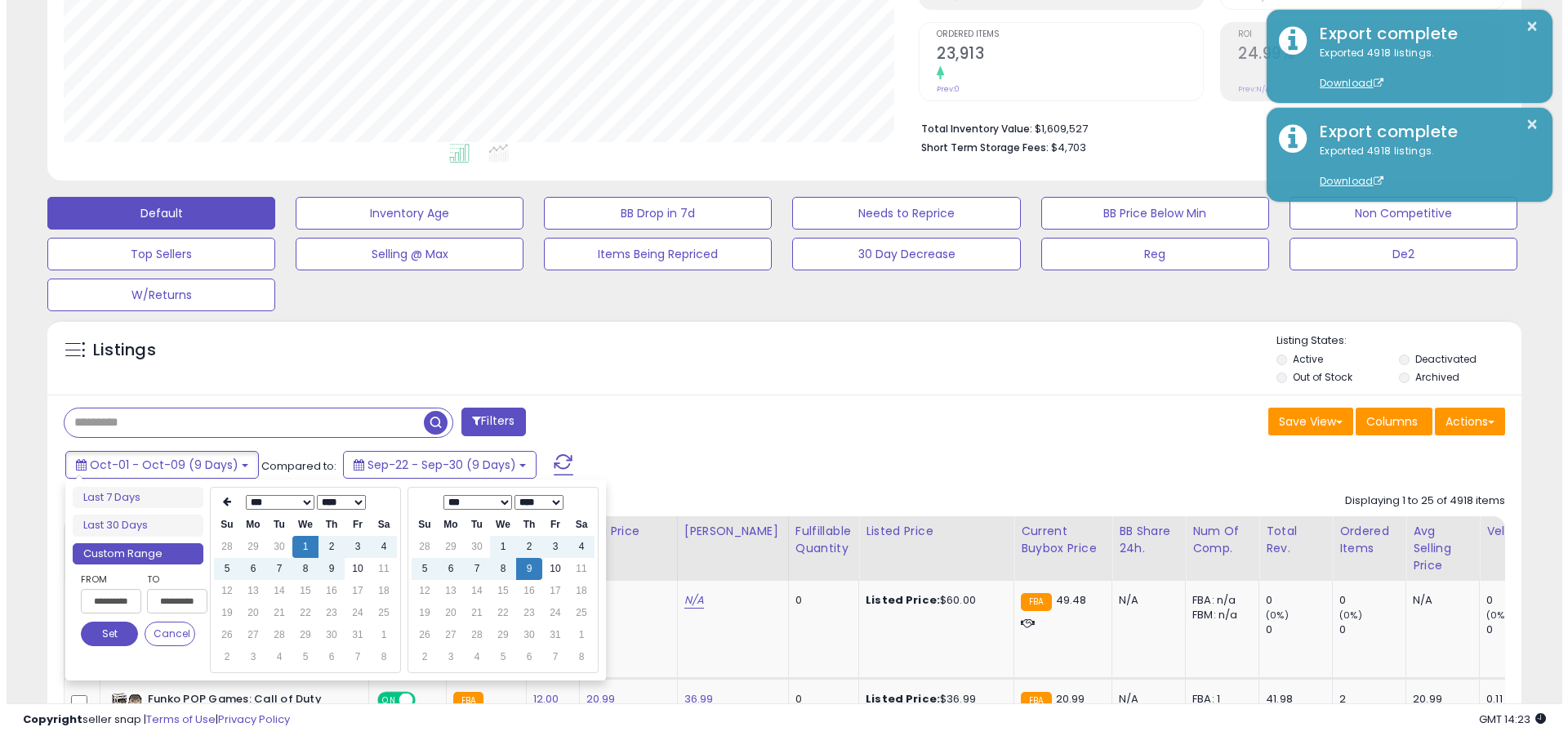
scroll to position [0, 1]
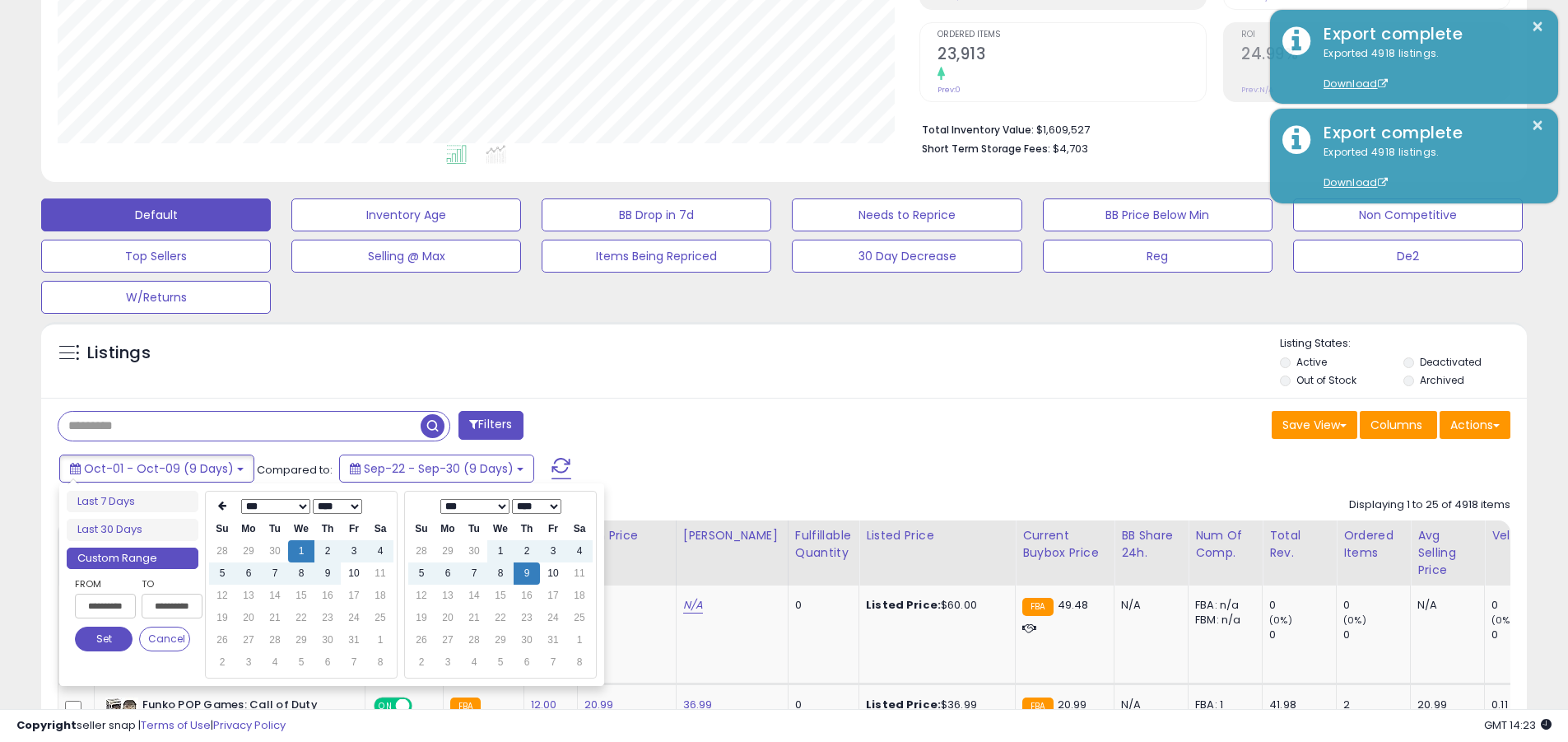
click at [104, 639] on button "Set" at bounding box center [104, 638] width 57 height 24
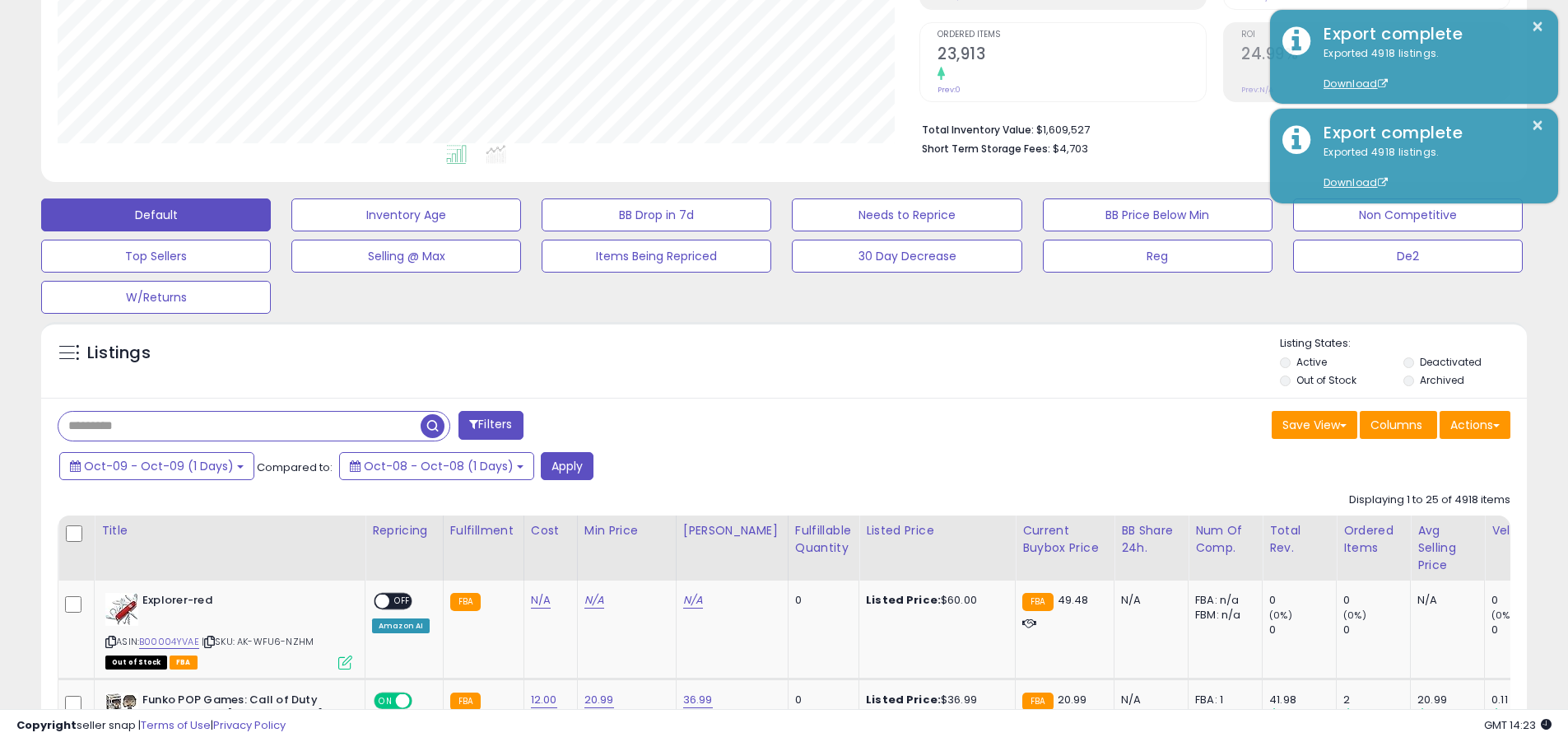
click at [240, 425] on input "text" at bounding box center [239, 426] width 362 height 29
click at [554, 465] on button "Apply" at bounding box center [567, 466] width 52 height 28
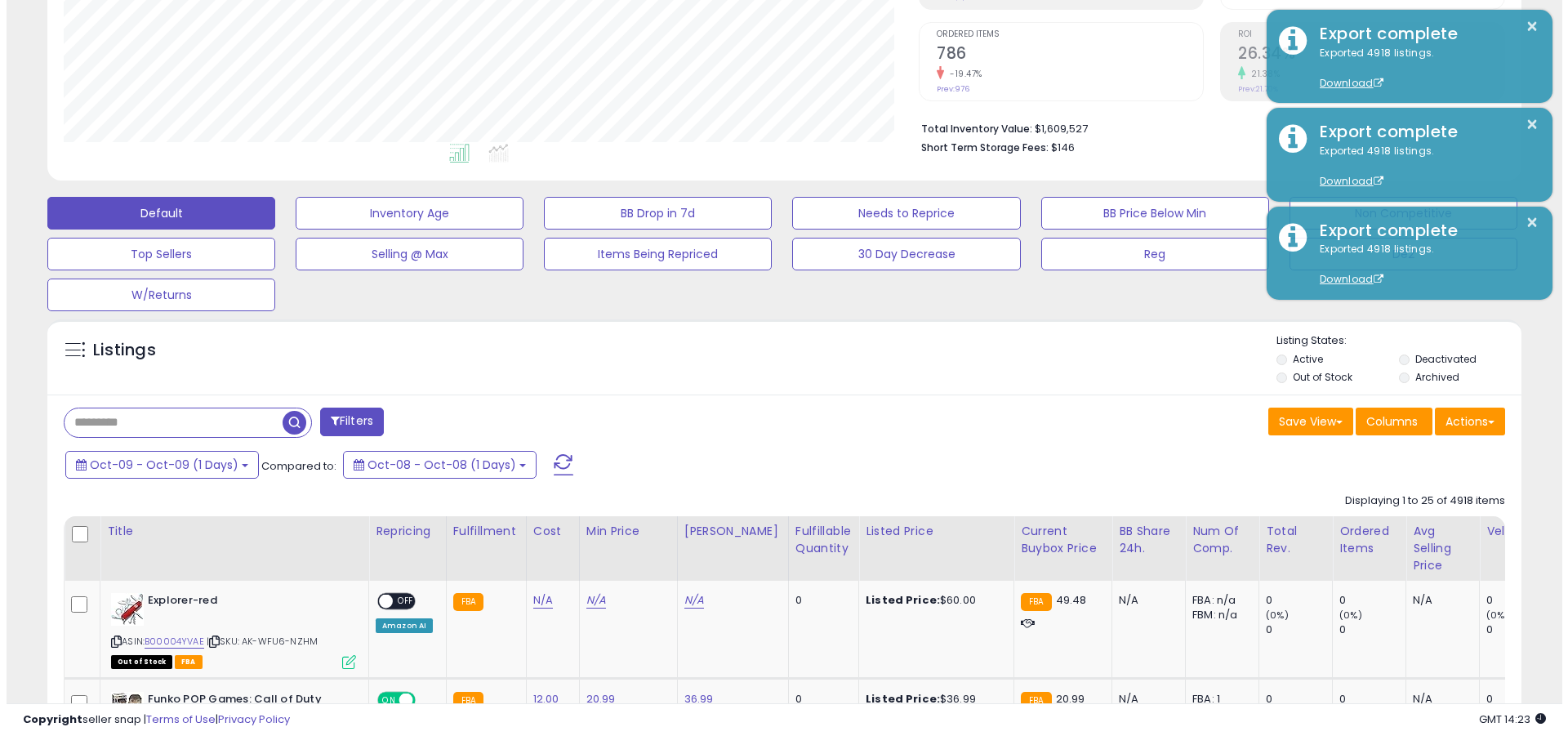
scroll to position [335, 855]
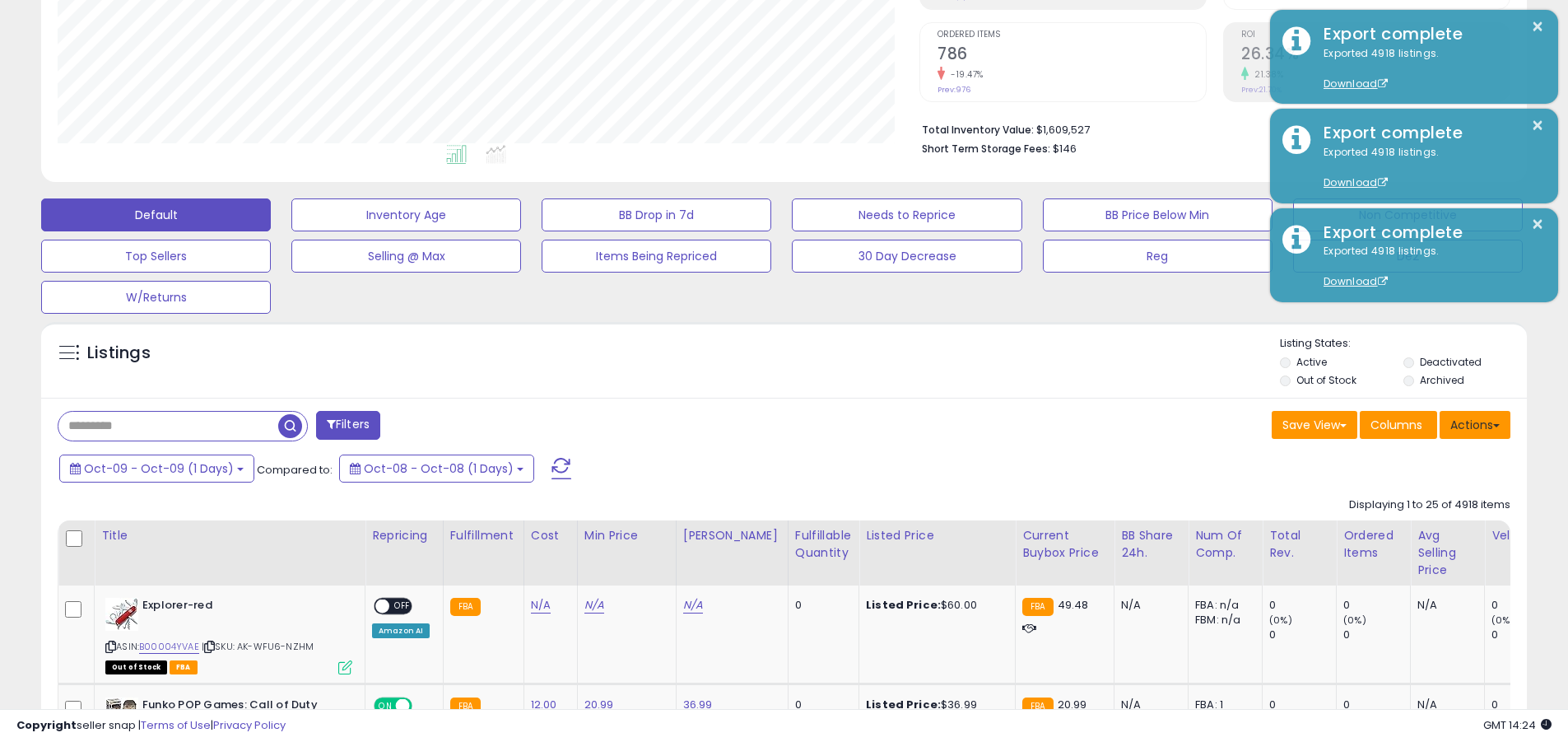
click at [764, 424] on button "Actions" at bounding box center [1475, 425] width 71 height 28
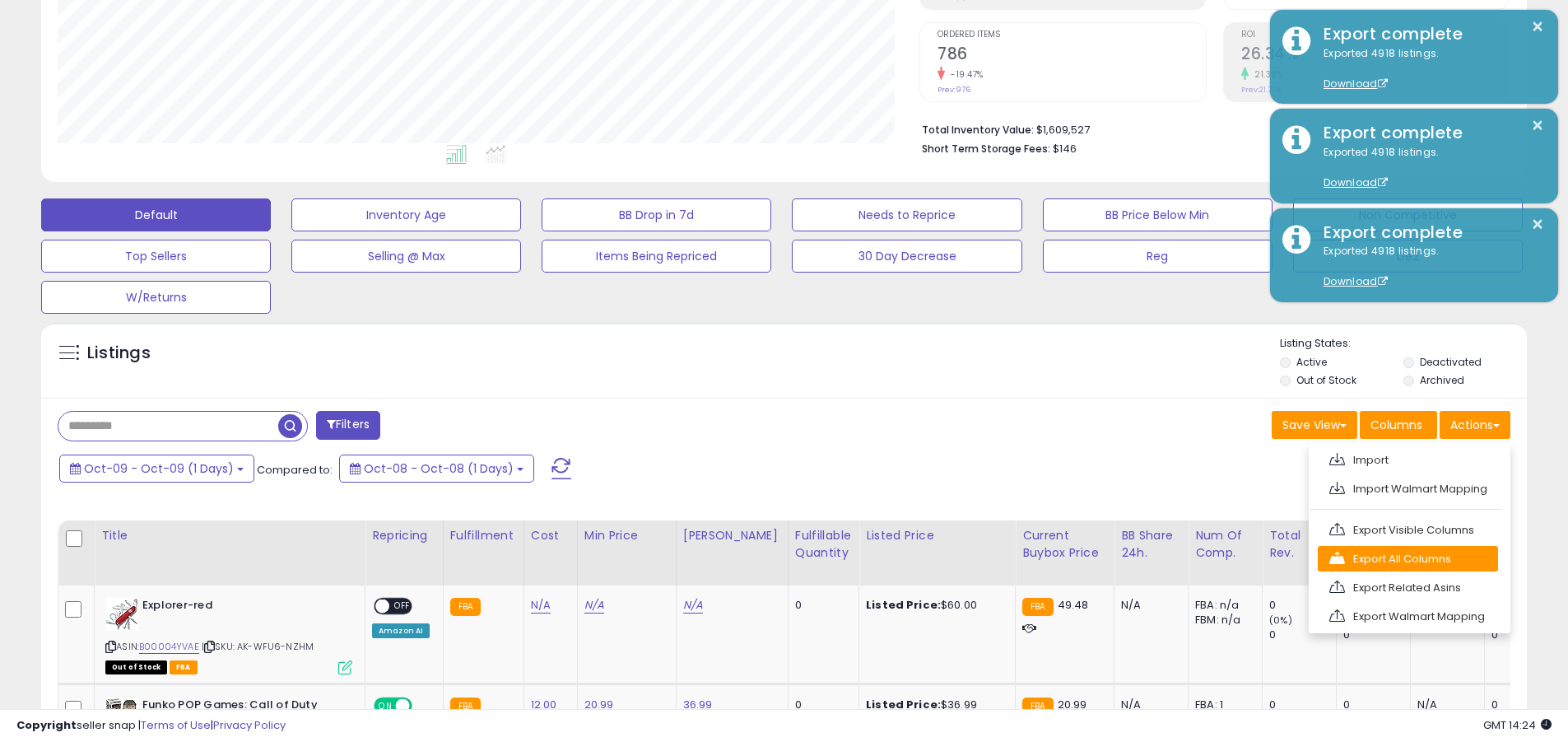
click at [764, 558] on link "Export All Columns" at bounding box center [1408, 559] width 181 height 25
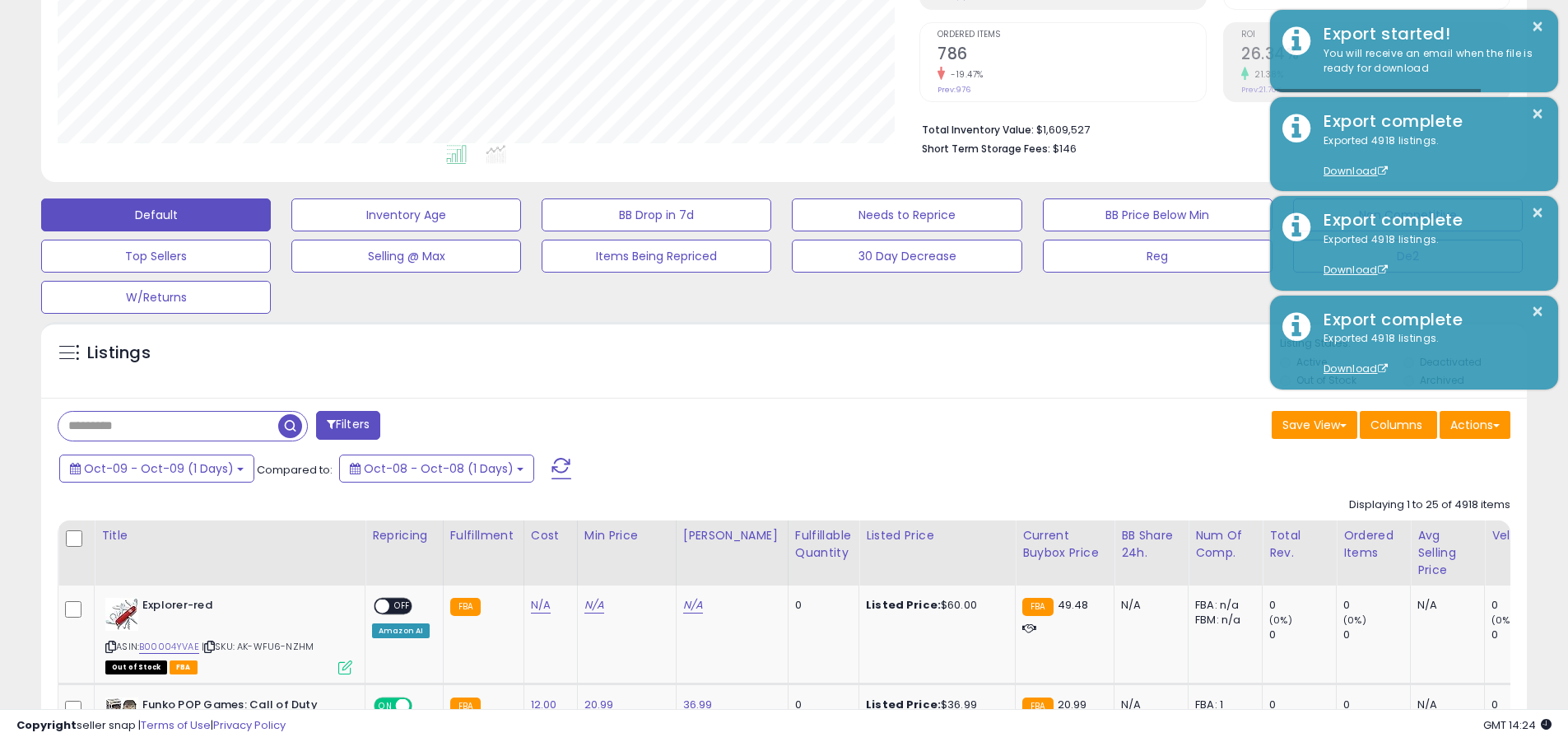
click at [764, 26] on button "×" at bounding box center [1538, 27] width 14 height 20
click at [168, 425] on input "text" at bounding box center [168, 426] width 219 height 29
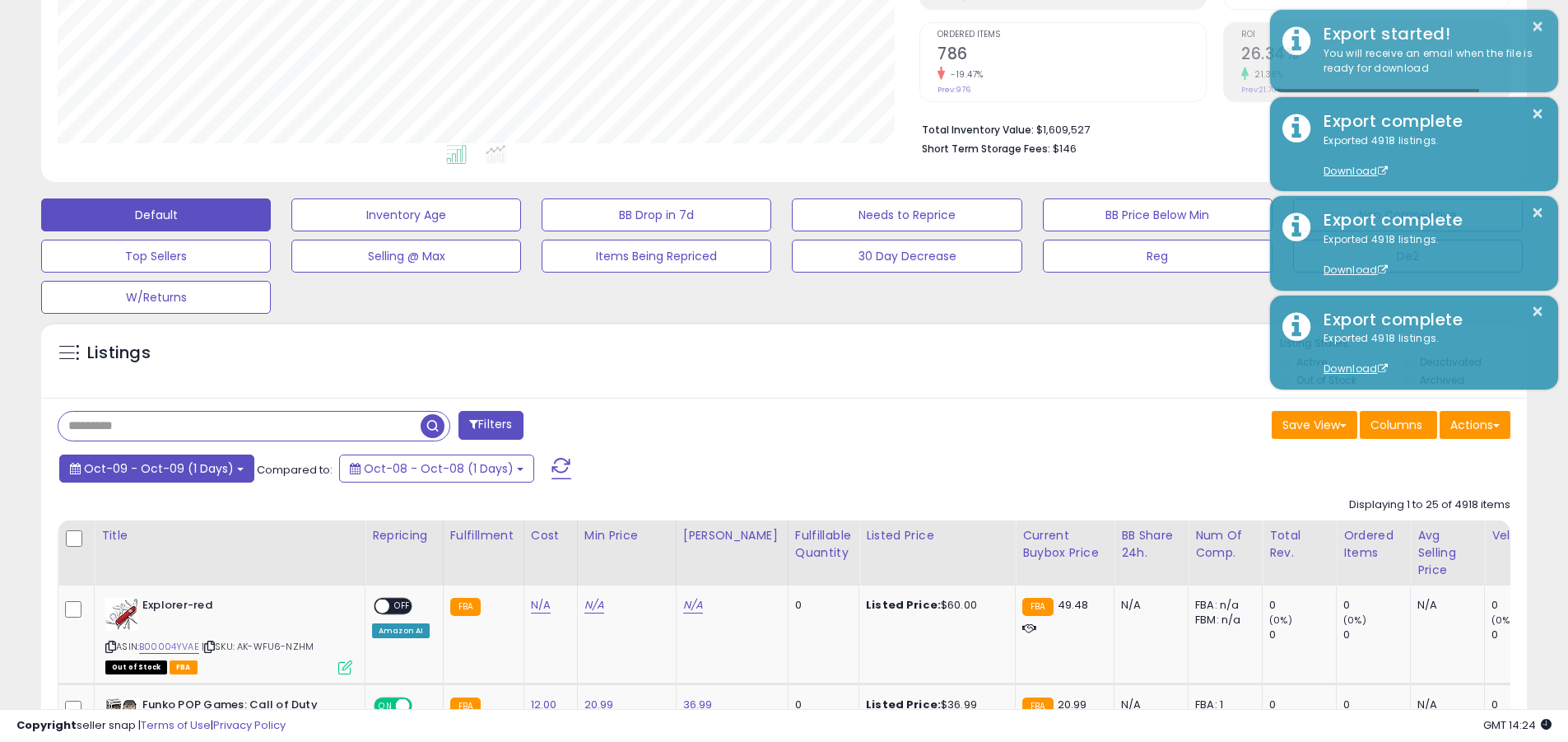
click at [154, 468] on span "Oct-09 - Oct-09 (1 Days)" at bounding box center [160, 468] width 150 height 17
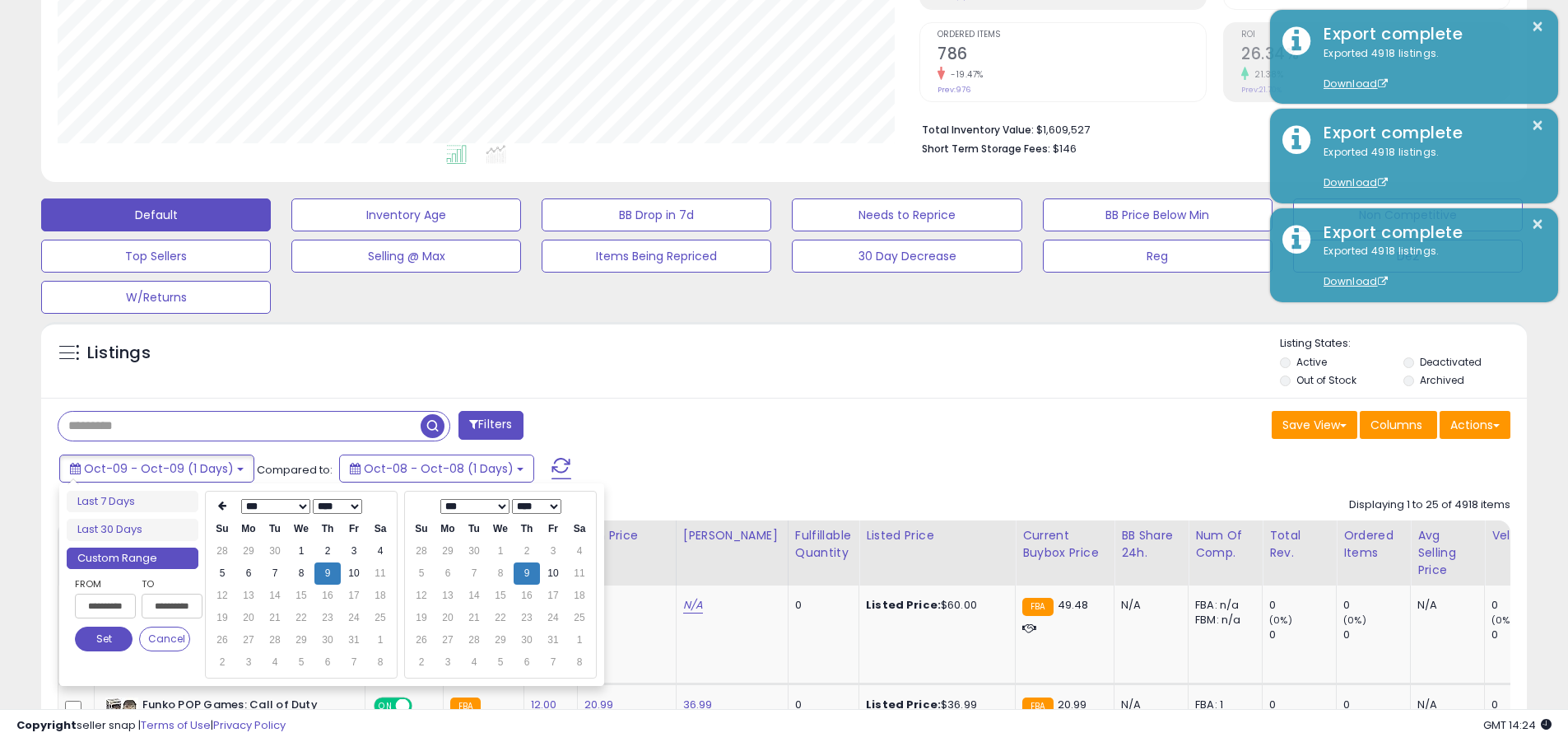
click at [105, 606] on input "**********" at bounding box center [105, 605] width 61 height 24
type input "**********"
click at [104, 639] on button "Set" at bounding box center [104, 638] width 57 height 24
click at [240, 425] on input "text" at bounding box center [239, 426] width 362 height 29
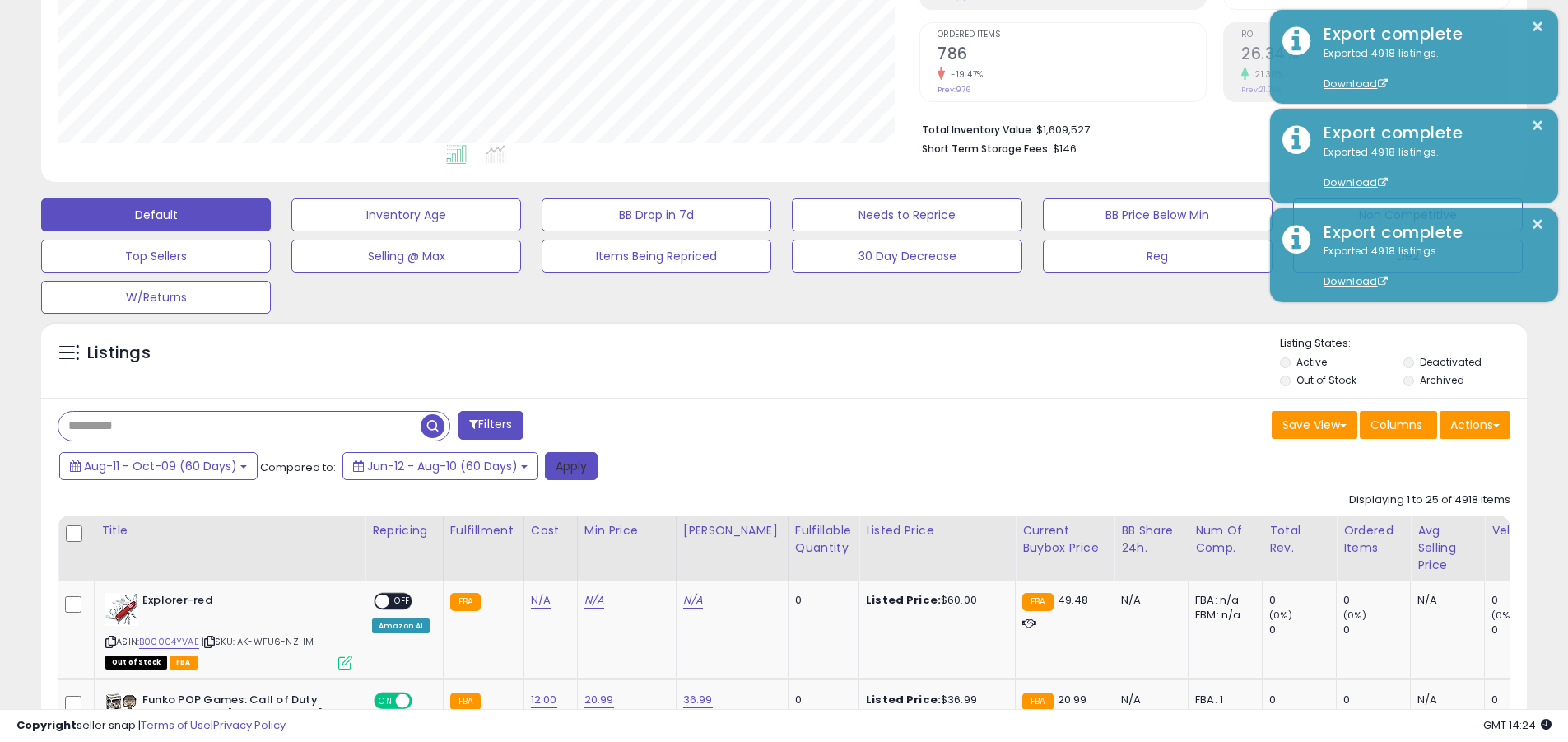
click at [566, 465] on button "Apply" at bounding box center [571, 466] width 52 height 28
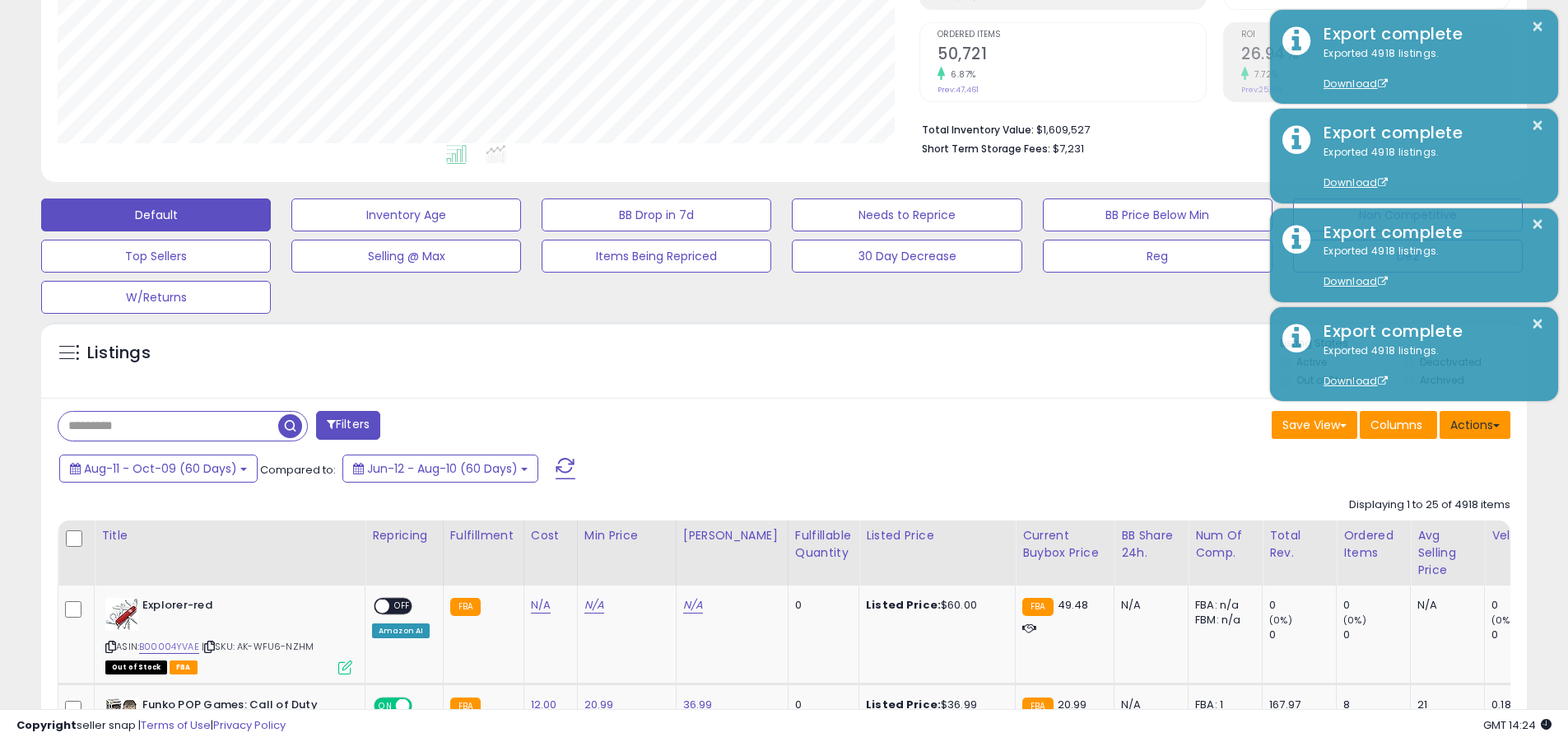
click at [764, 424] on button "Actions" at bounding box center [1475, 425] width 71 height 28
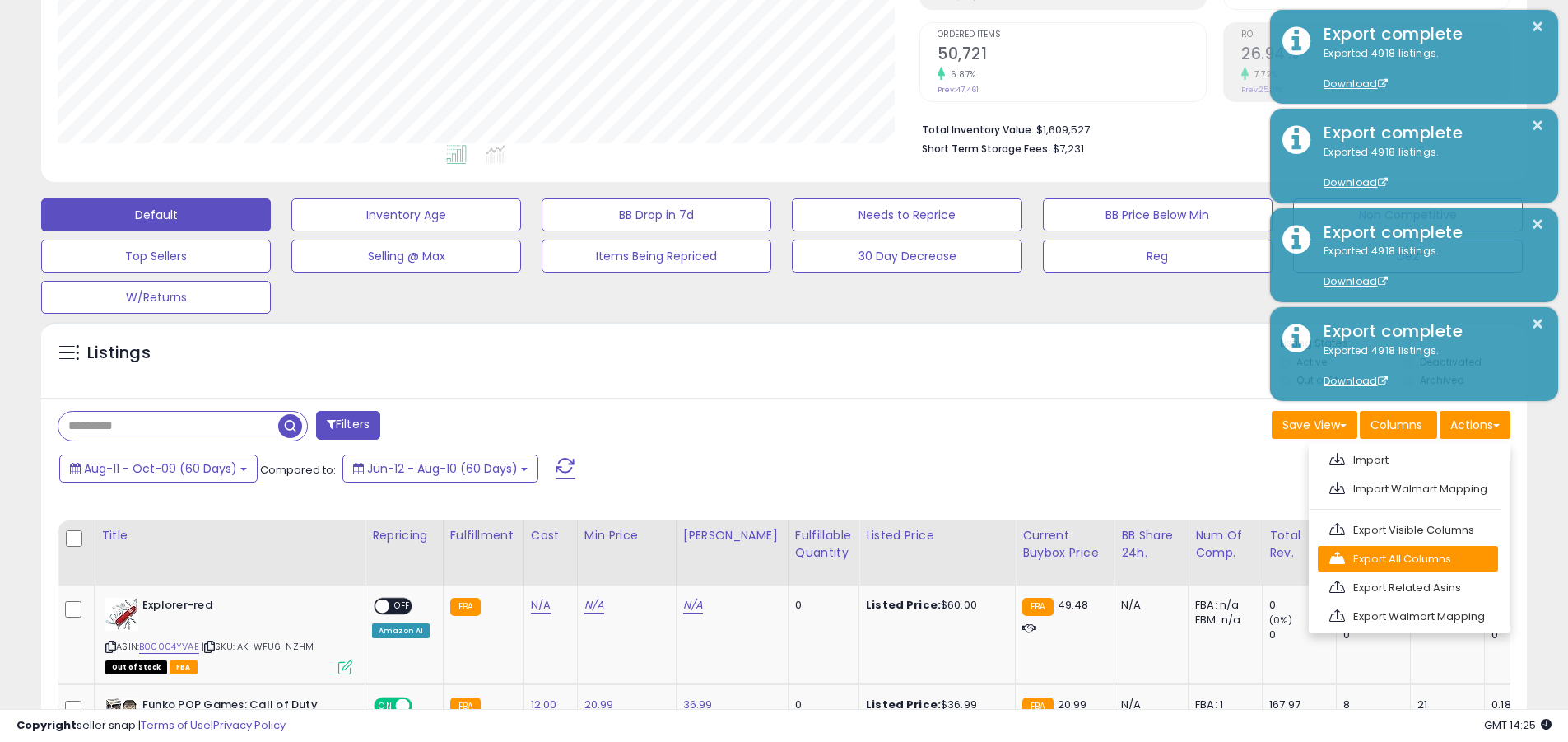
click at [764, 558] on link "Export All Columns" at bounding box center [1408, 559] width 181 height 25
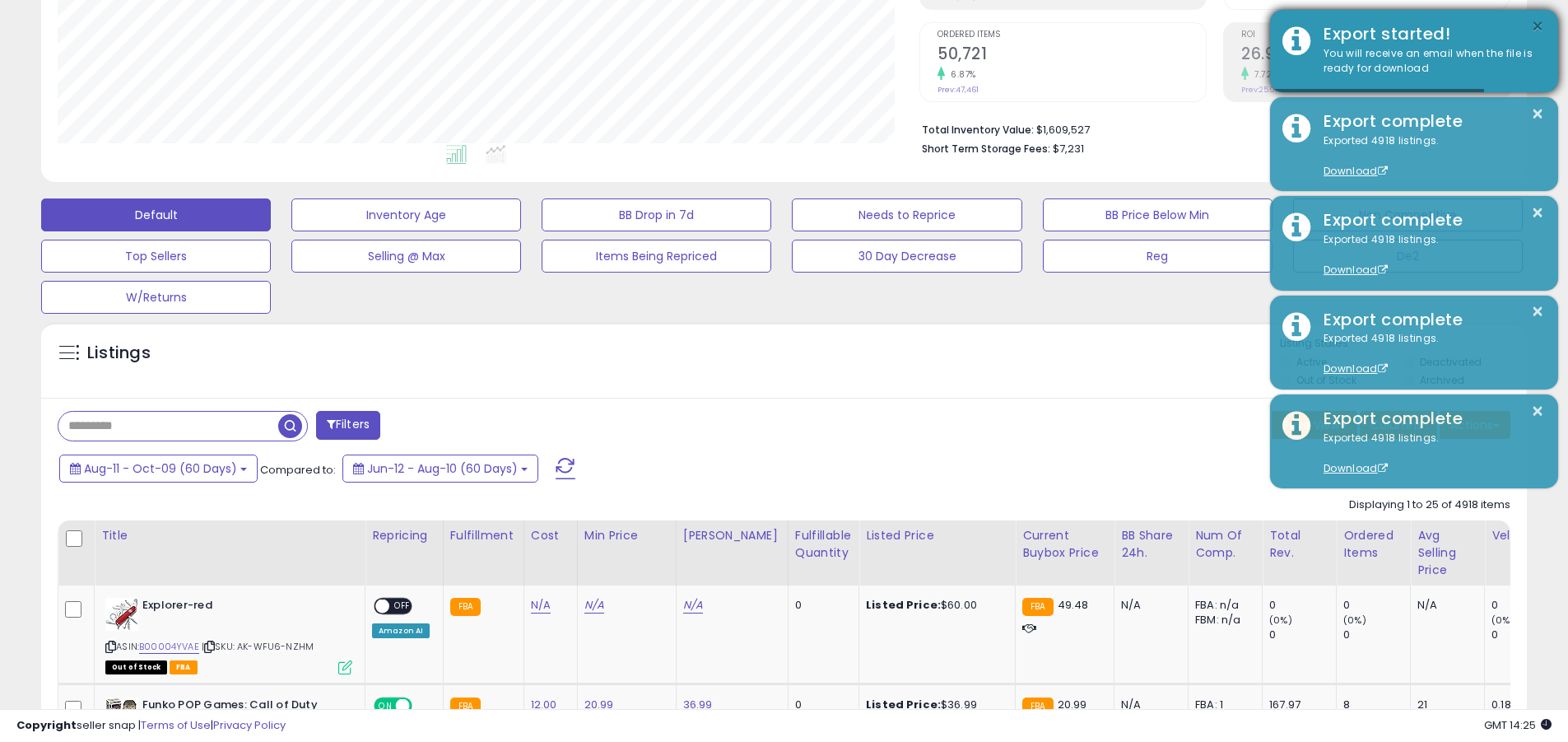
click at [764, 26] on button "×" at bounding box center [1538, 27] width 14 height 20
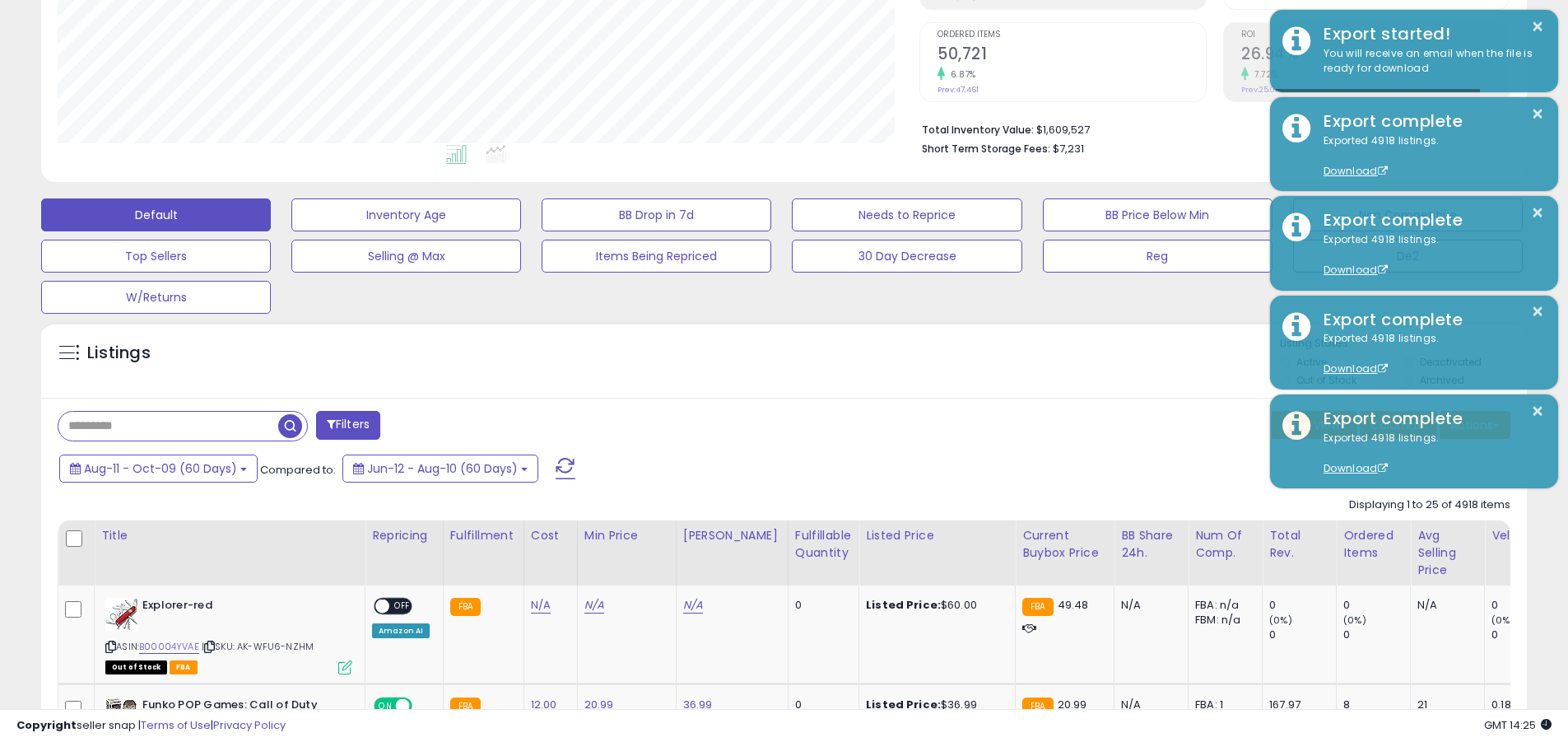
click at [168, 425] on input "text" at bounding box center [168, 426] width 219 height 29
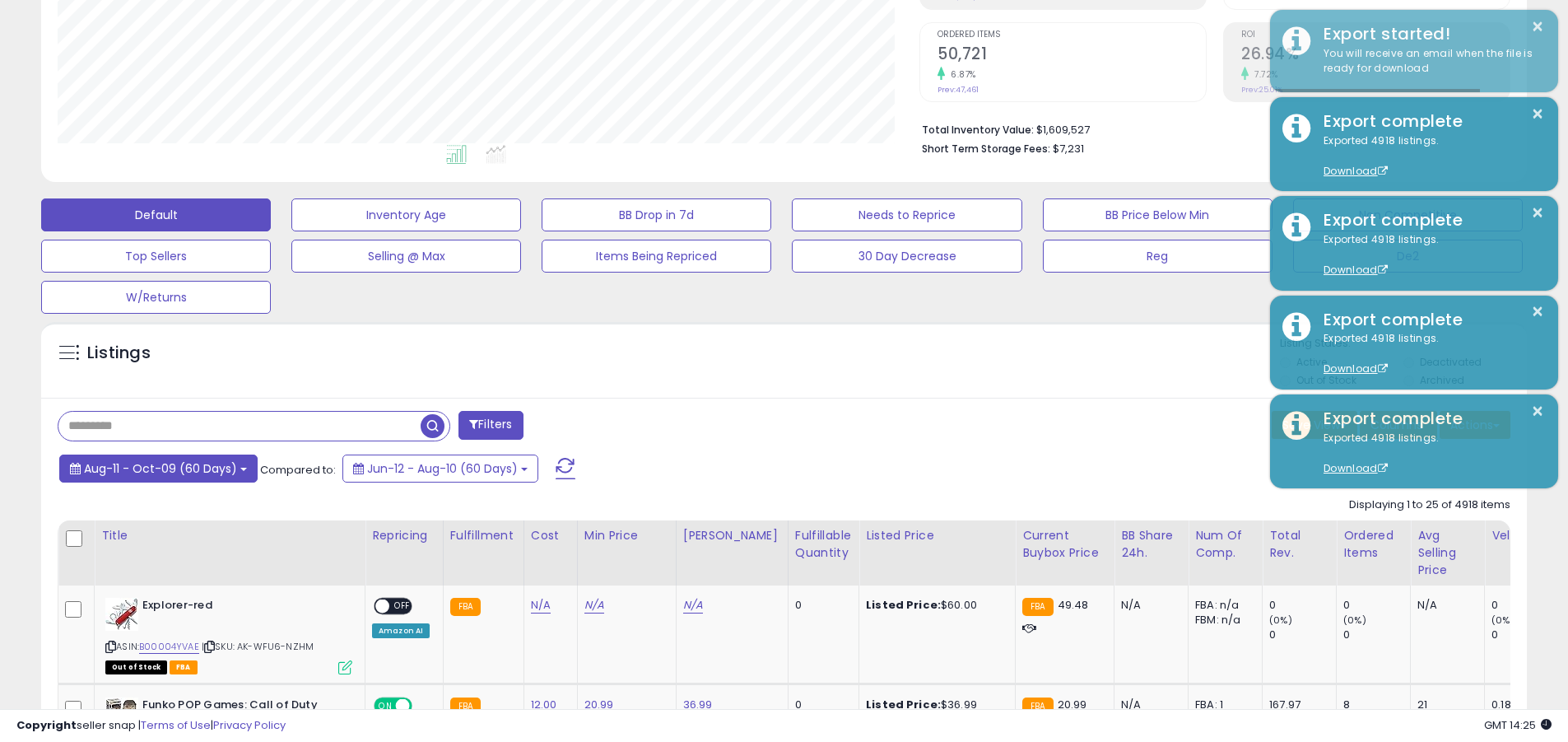
click at [158, 468] on span "Aug-11 - Oct-09 (60 Days)" at bounding box center [160, 468] width 153 height 17
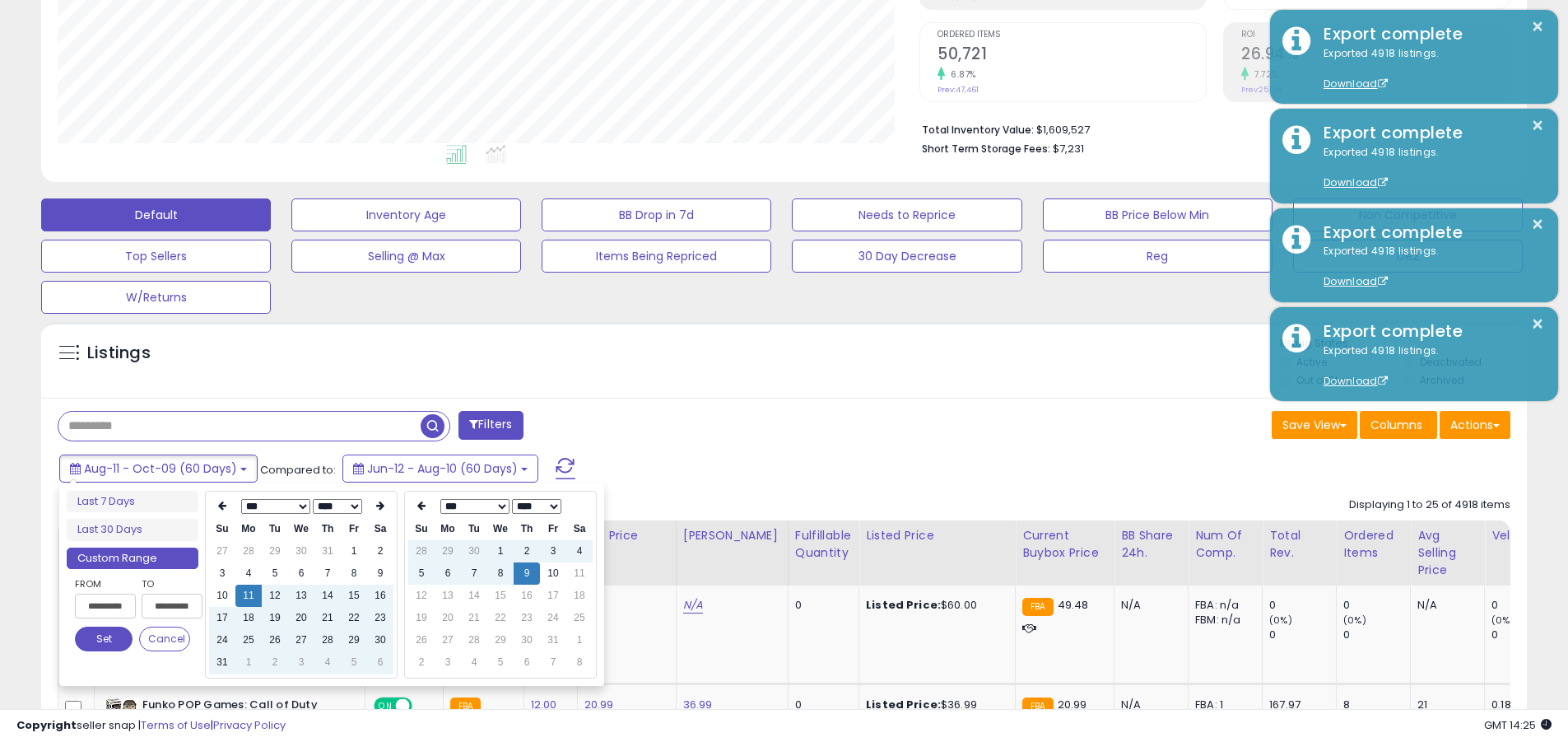
click at [105, 606] on input "**********" at bounding box center [105, 605] width 61 height 24
type input "**********"
click at [104, 639] on button "Set" at bounding box center [104, 638] width 57 height 24
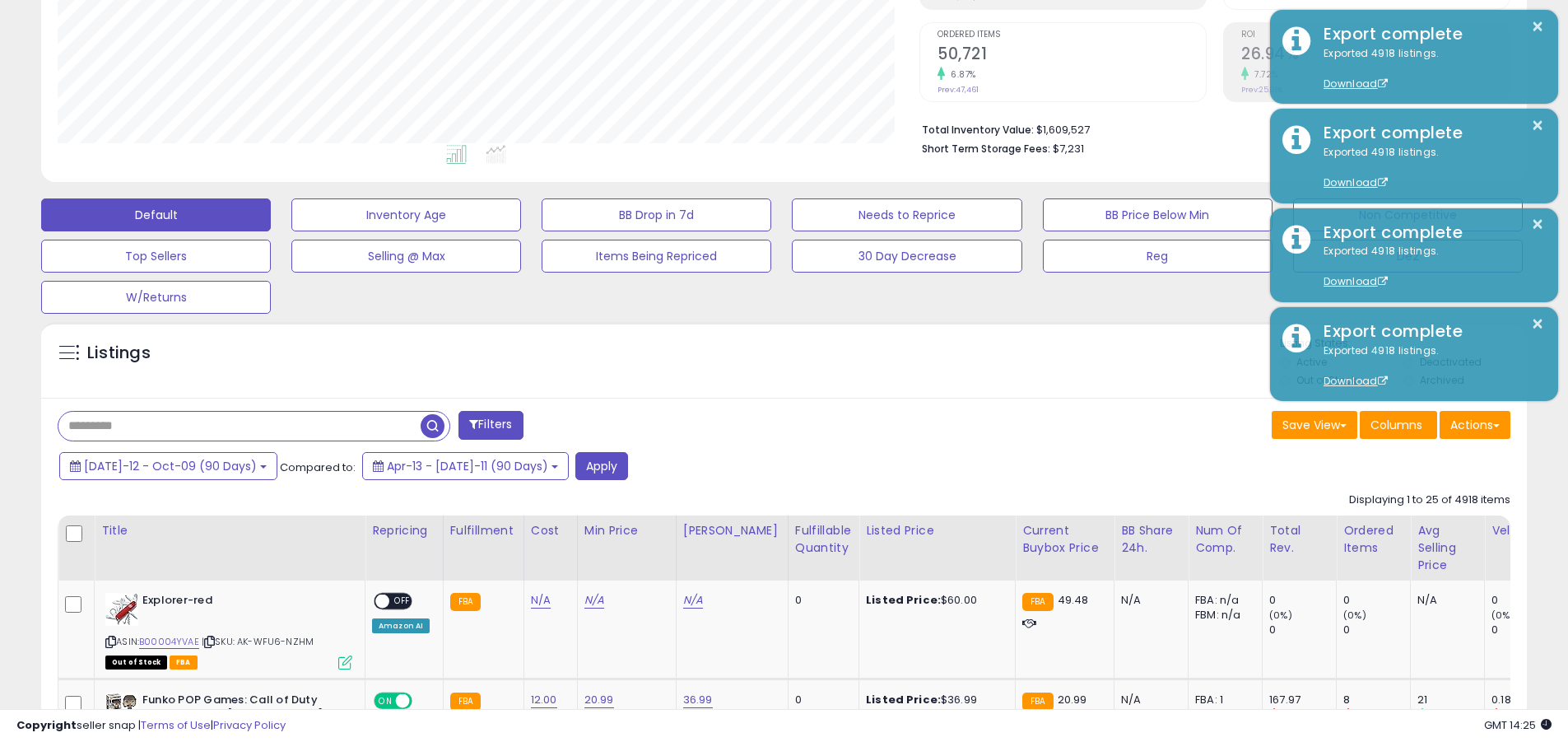
click at [240, 425] on input "text" at bounding box center [239, 426] width 362 height 29
click at [576, 465] on button "Apply" at bounding box center [602, 466] width 52 height 28
